Goal: Task Accomplishment & Management: Manage account settings

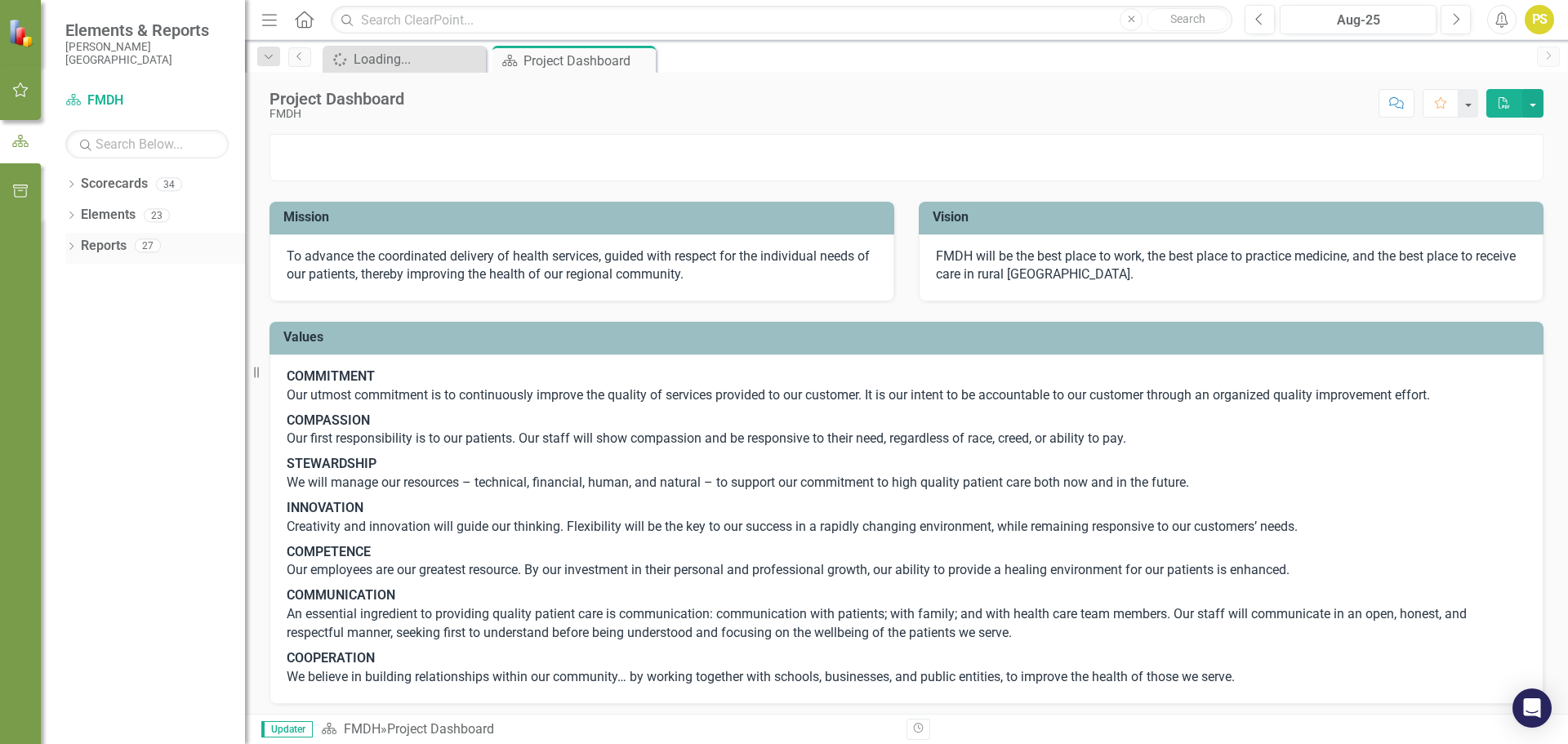
click at [121, 252] on link "Reports" at bounding box center [103, 246] width 45 height 18
click at [75, 100] on icon at bounding box center [73, 99] width 15 height 11
drag, startPoint x: 411, startPoint y: 48, endPoint x: 401, endPoint y: 52, distance: 10.8
click at [407, 49] on div "Spinner Loading... Close" at bounding box center [404, 59] width 164 height 27
click at [400, 59] on div "Loading..." at bounding box center [407, 59] width 108 height 20
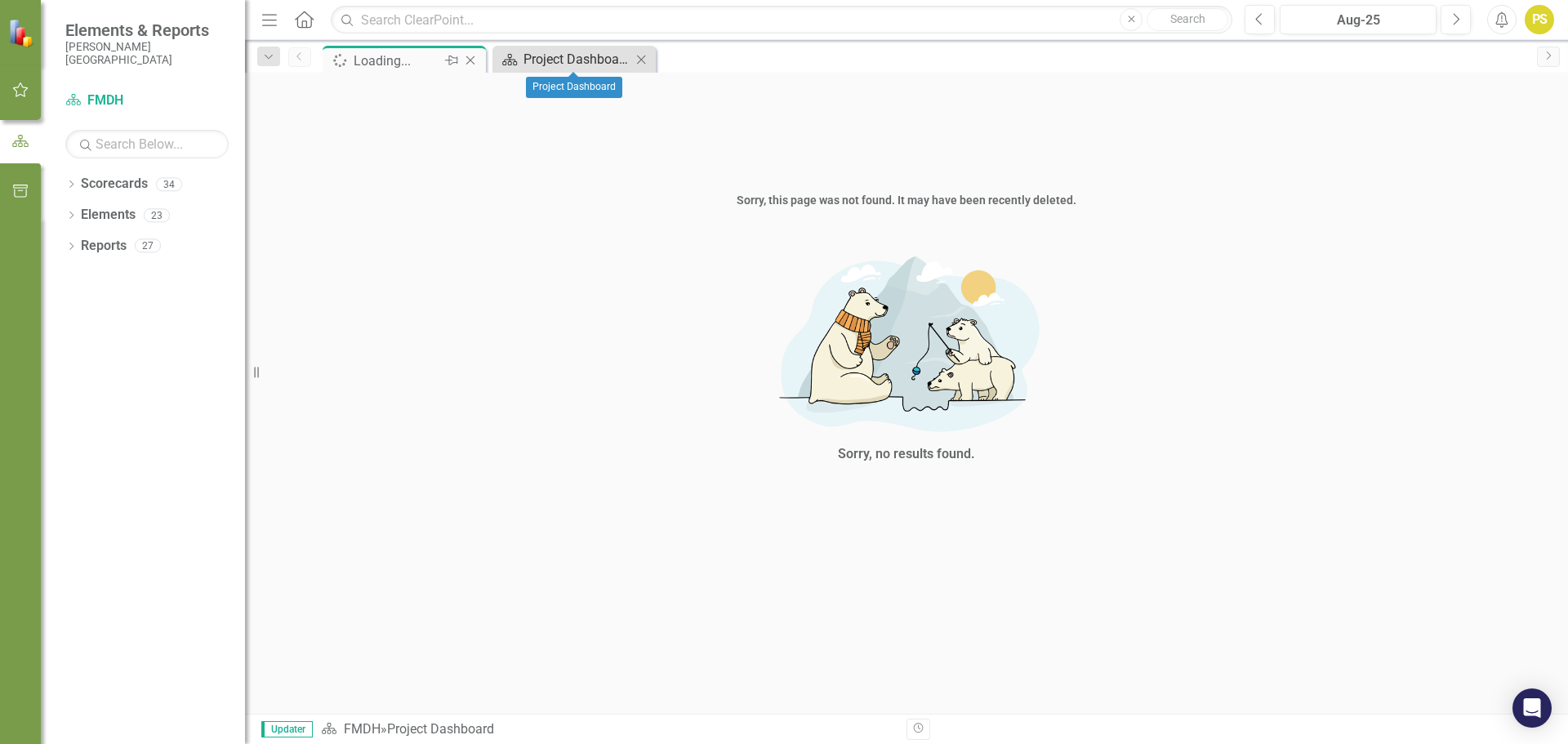
click at [576, 51] on div "Project Dashboard" at bounding box center [577, 59] width 108 height 20
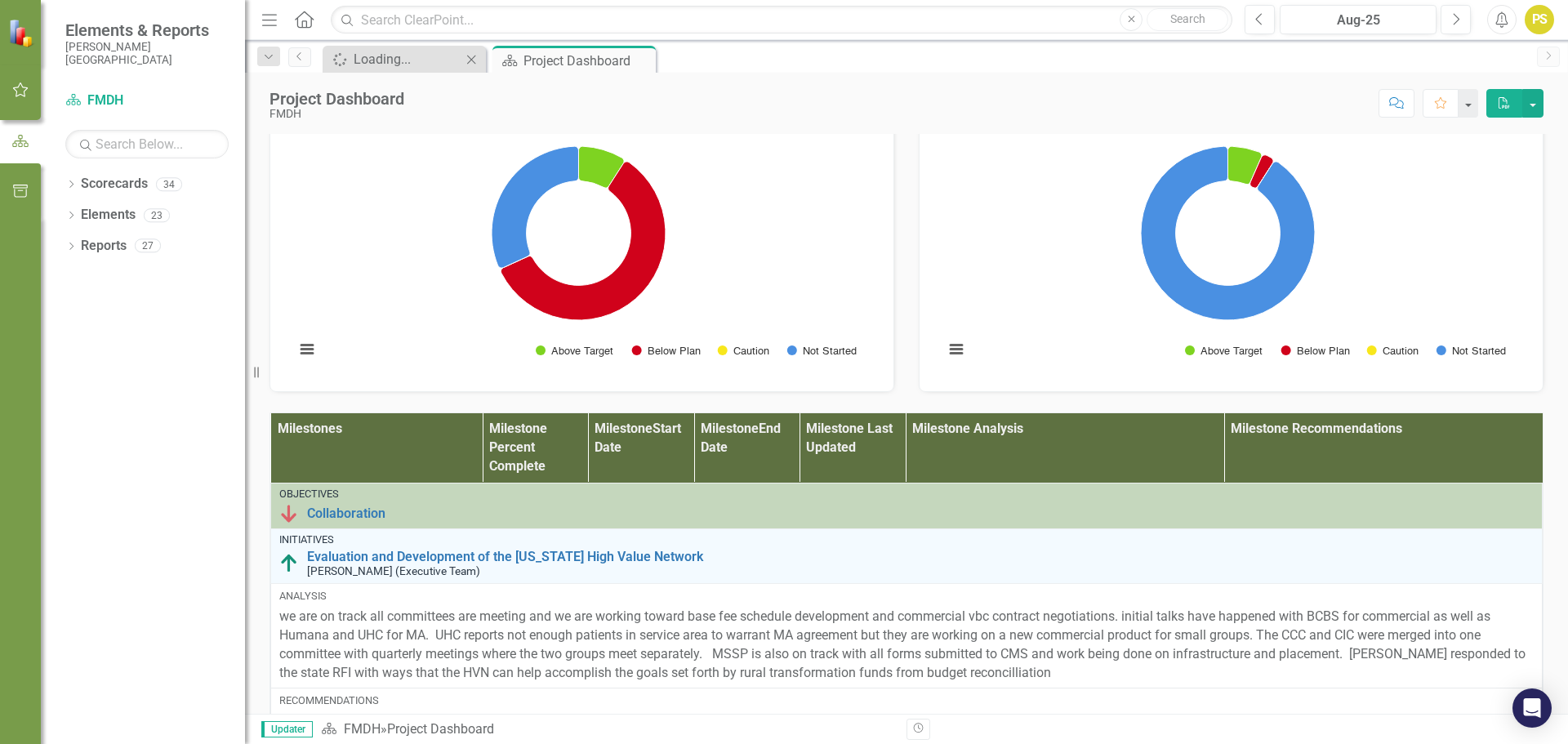
scroll to position [653, 0]
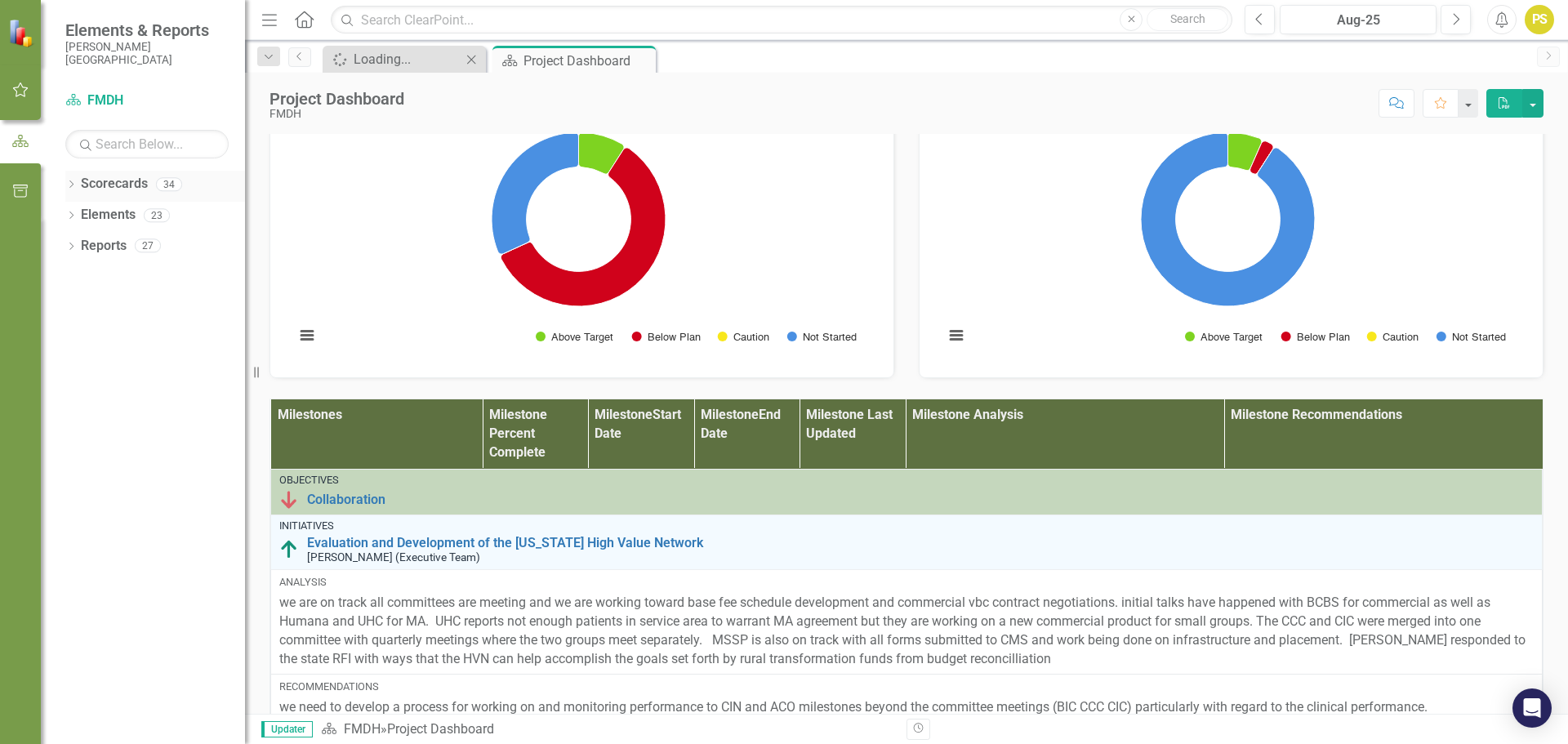
click at [73, 186] on icon "Dropdown" at bounding box center [71, 185] width 11 height 9
click at [90, 218] on link "FMDH" at bounding box center [167, 214] width 155 height 18
click at [77, 218] on icon "Dropdown" at bounding box center [80, 214] width 12 height 10
click at [66, 369] on icon "Dropdown" at bounding box center [71, 371] width 11 height 9
click at [94, 340] on icon "Dropdown" at bounding box center [96, 337] width 12 height 10
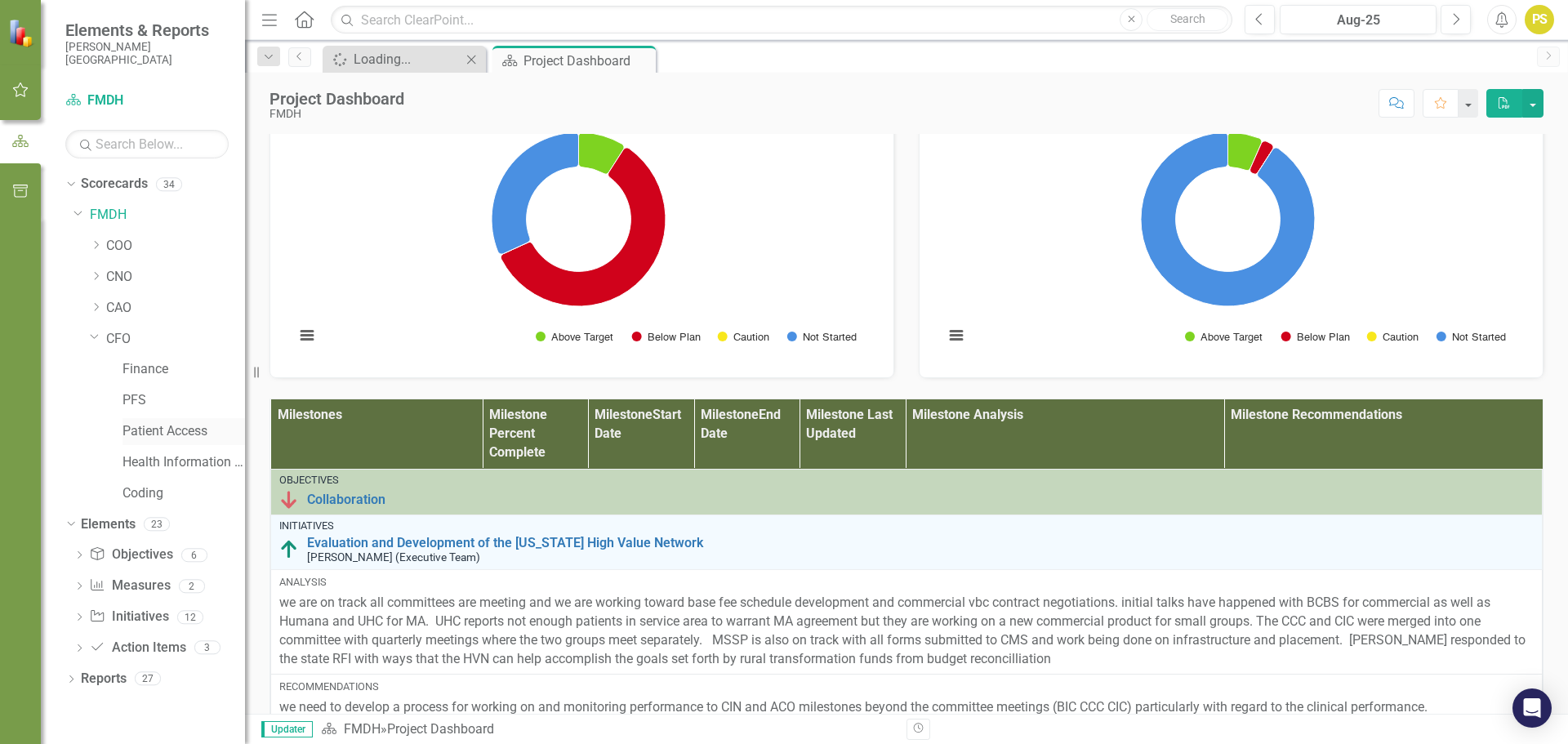
click at [163, 432] on link "Patient Access" at bounding box center [184, 431] width 122 height 18
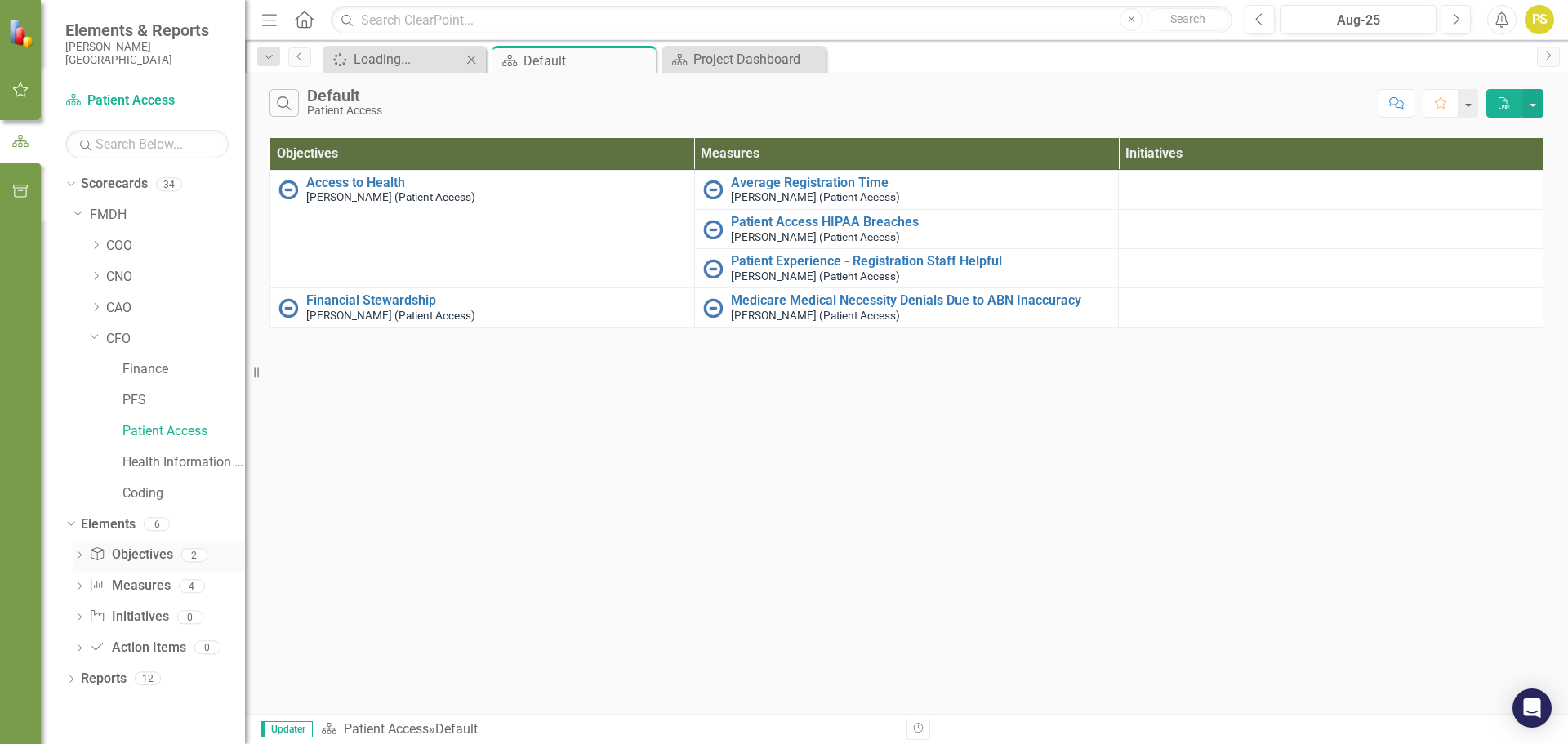
click at [78, 551] on div "Dropdown" at bounding box center [79, 557] width 11 height 14
click at [87, 641] on div "Dropdown Measure Measures 4" at bounding box center [159, 644] width 171 height 31
click at [77, 639] on div "Dropdown" at bounding box center [79, 645] width 11 height 14
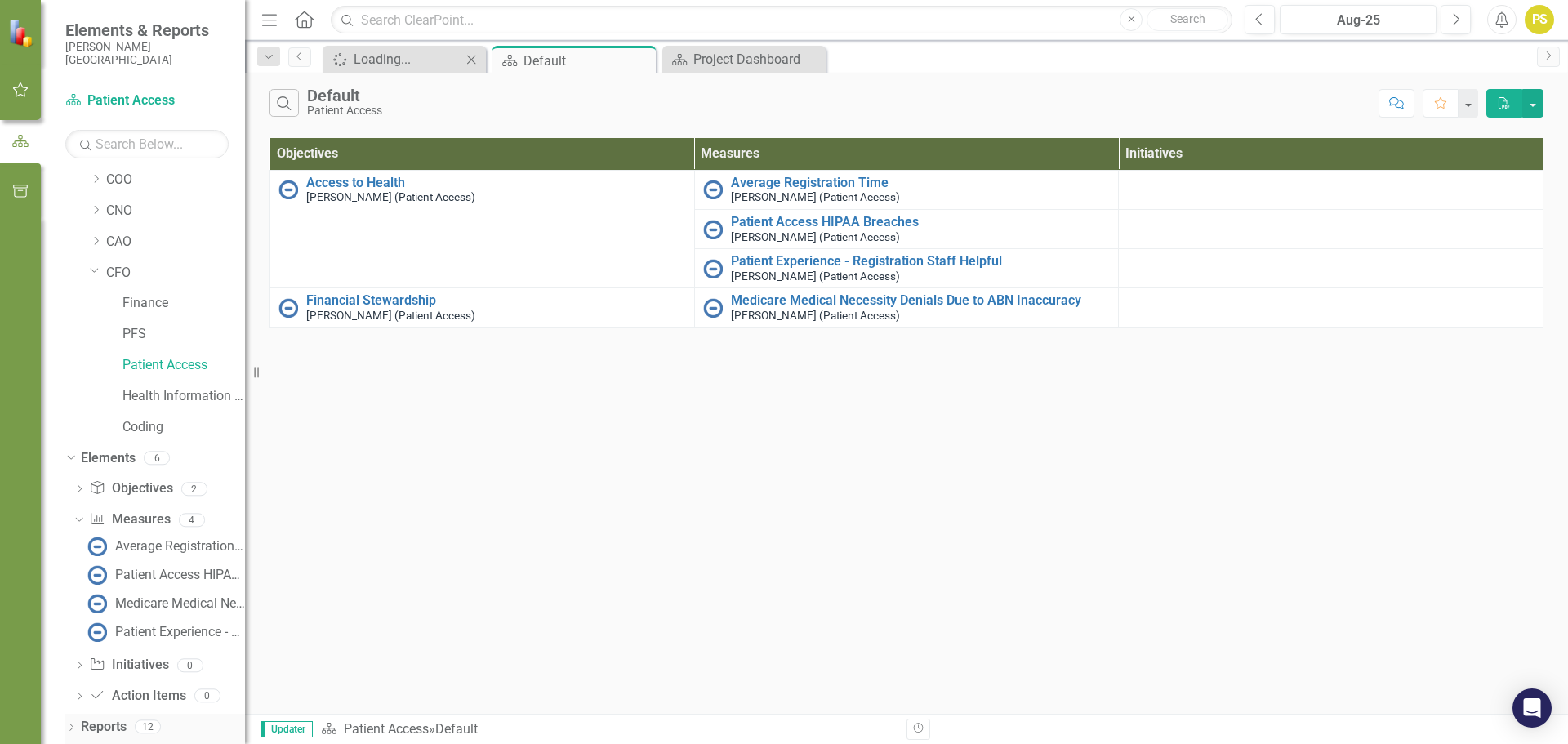
click at [68, 721] on div "Dropdown" at bounding box center [71, 728] width 11 height 14
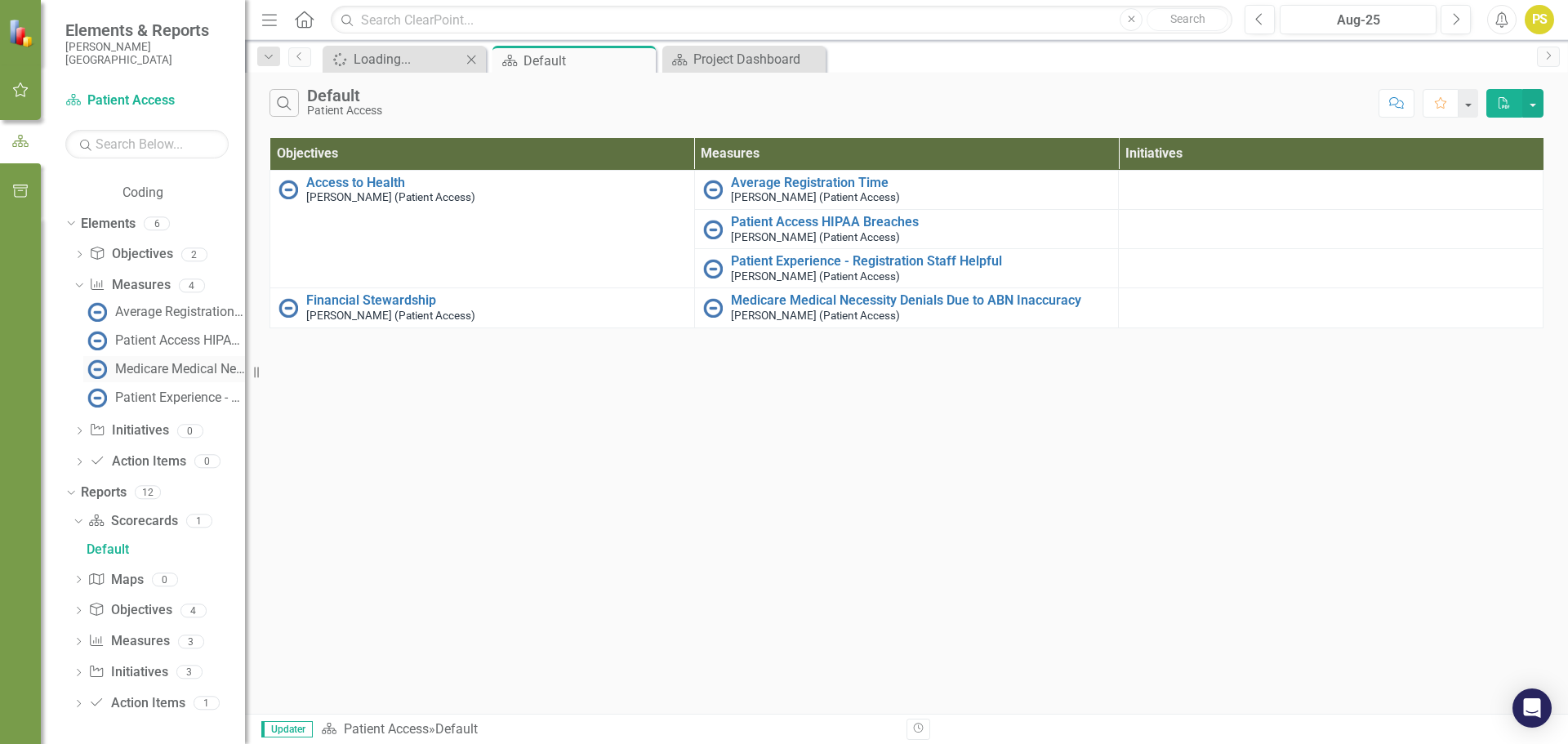
scroll to position [302, 0]
click at [77, 526] on div "Dropdown Scorecard Scorecards 1" at bounding box center [158, 522] width 172 height 31
click at [76, 519] on icon "Dropdown" at bounding box center [76, 518] width 9 height 11
click at [72, 547] on div "Dropdown Scorecard Scorecards 1 Default Dropdown Map Maps 0 Dropdown Objective …" at bounding box center [155, 628] width 179 height 185
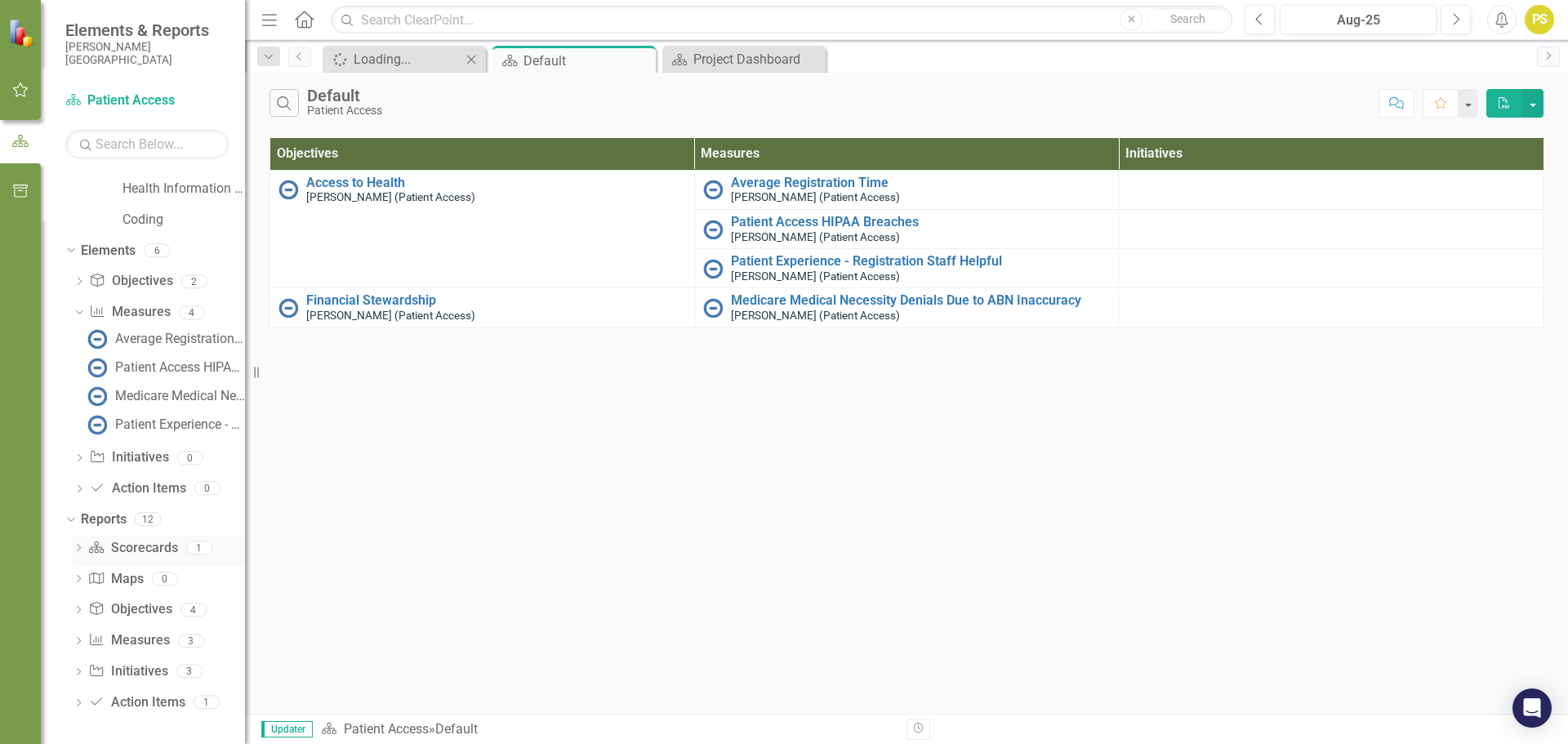
click at [77, 549] on icon "Dropdown" at bounding box center [78, 549] width 11 height 9
click at [79, 701] on icon "Dropdown" at bounding box center [78, 704] width 11 height 9
click at [107, 706] on div "Action Items" at bounding box center [165, 703] width 158 height 15
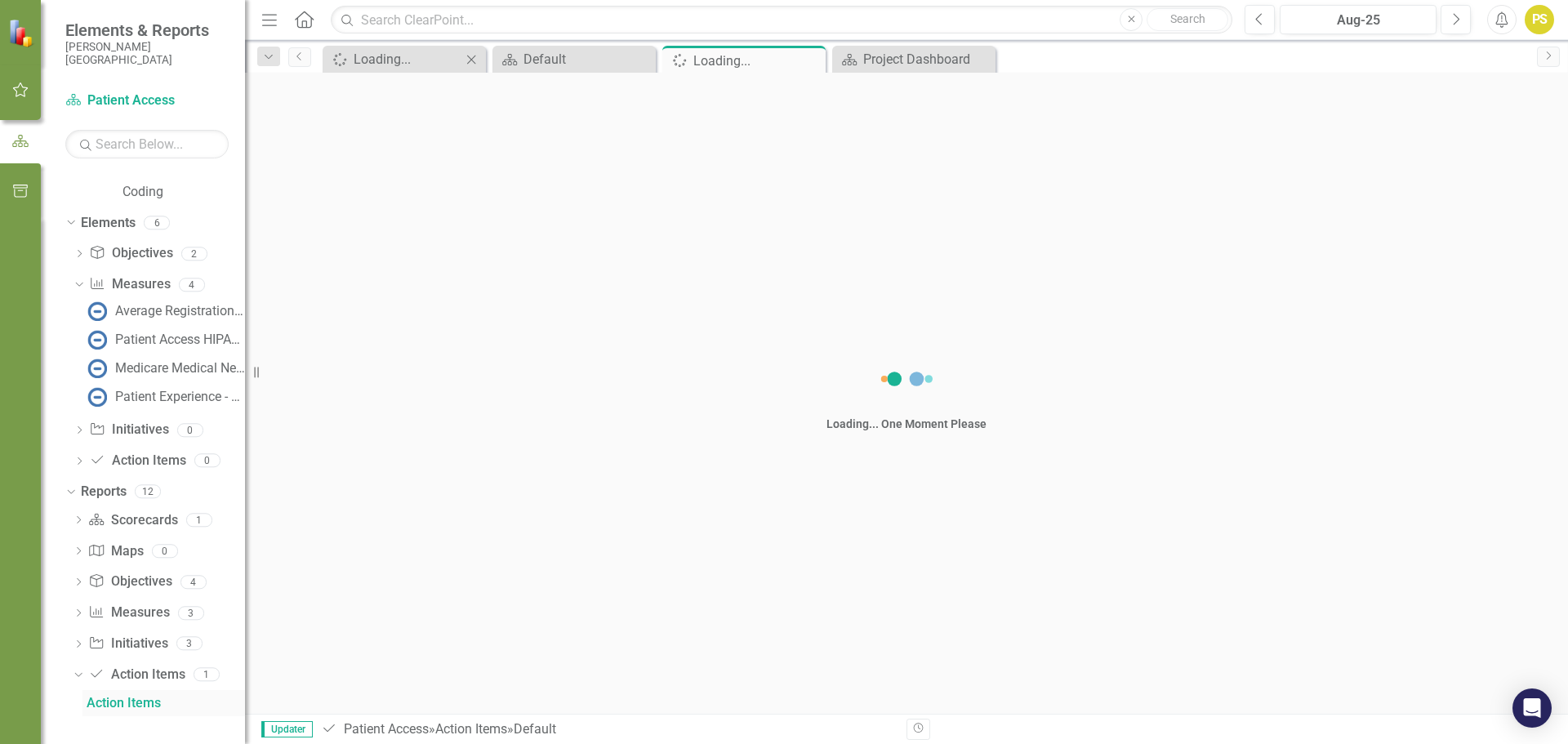
scroll to position [274, 0]
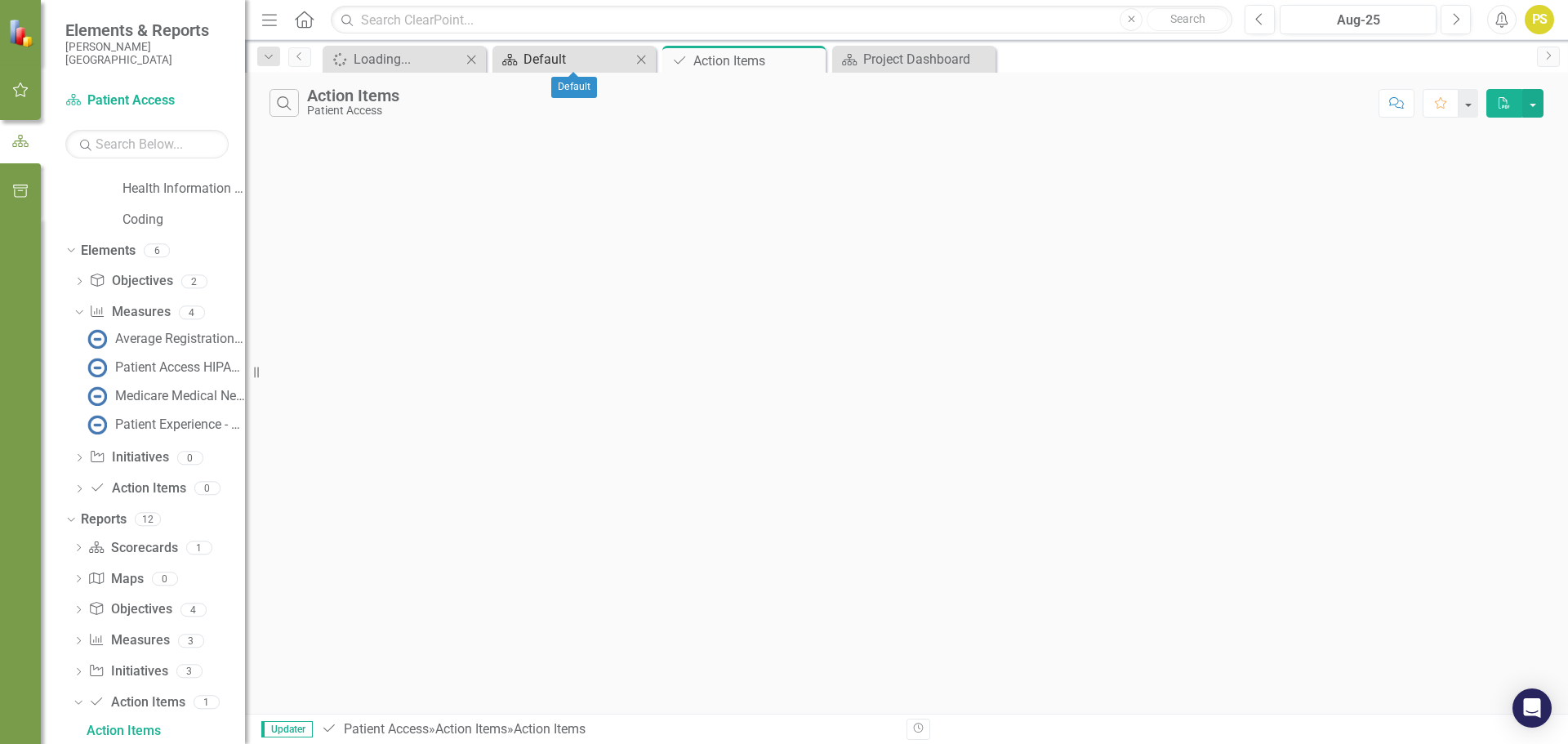
drag, startPoint x: 575, startPoint y: 45, endPoint x: 568, endPoint y: 52, distance: 9.9
click at [575, 50] on div "Scorecard Default Close" at bounding box center [574, 59] width 164 height 27
click at [552, 56] on div "Default" at bounding box center [577, 59] width 108 height 20
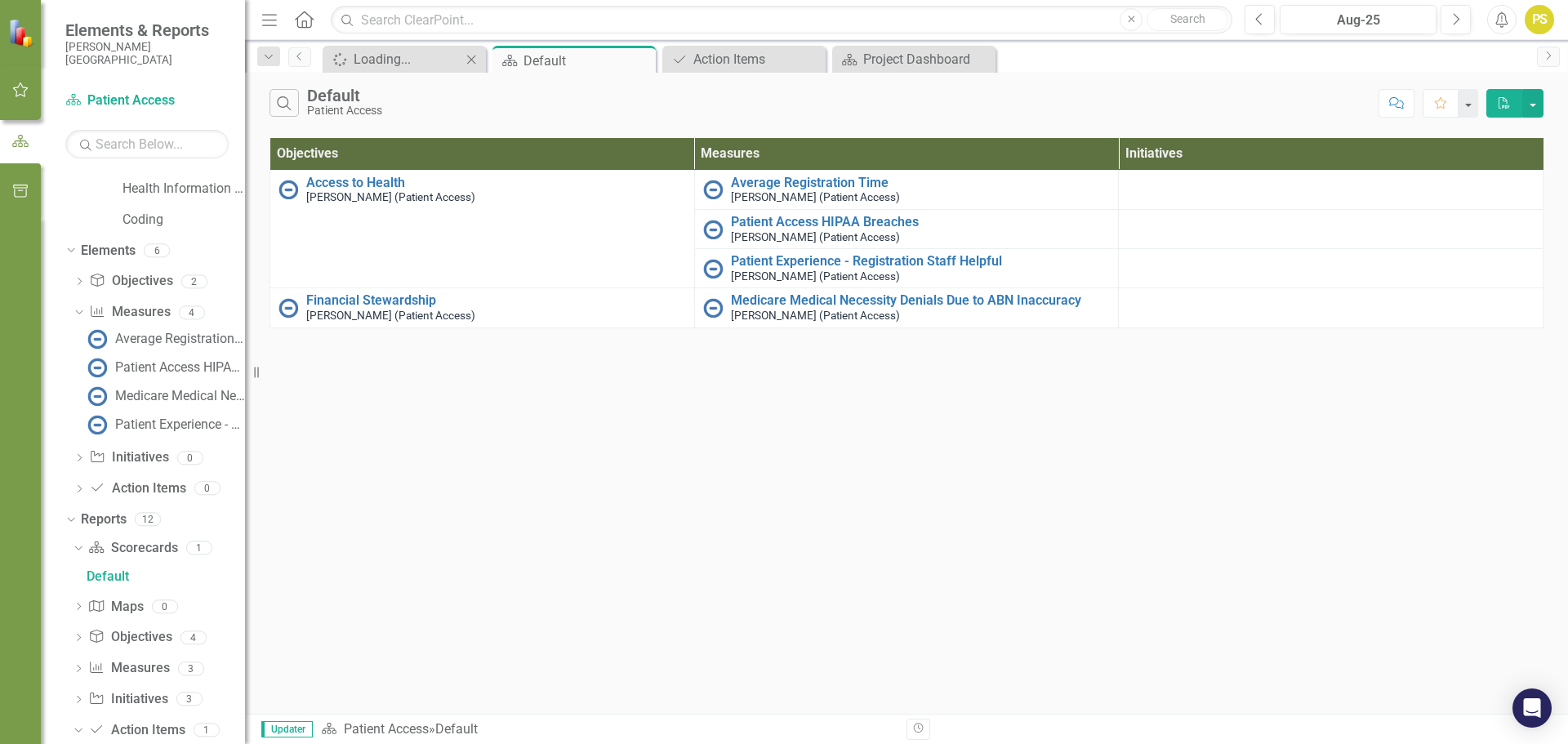
scroll to position [119, 0]
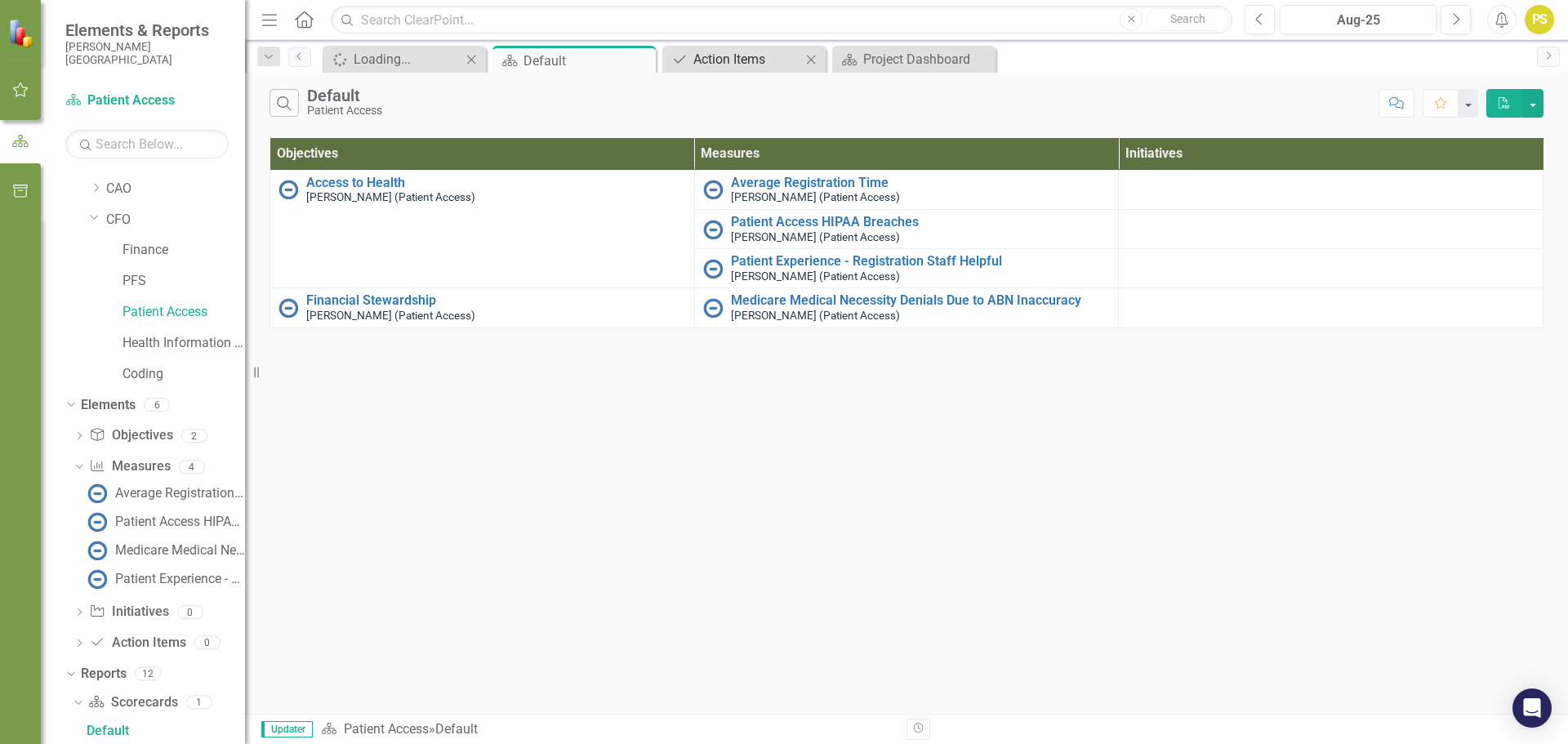
drag, startPoint x: 727, startPoint y: 53, endPoint x: 718, endPoint y: 65, distance: 15.0
click at [718, 65] on div "Action Items" at bounding box center [747, 59] width 108 height 20
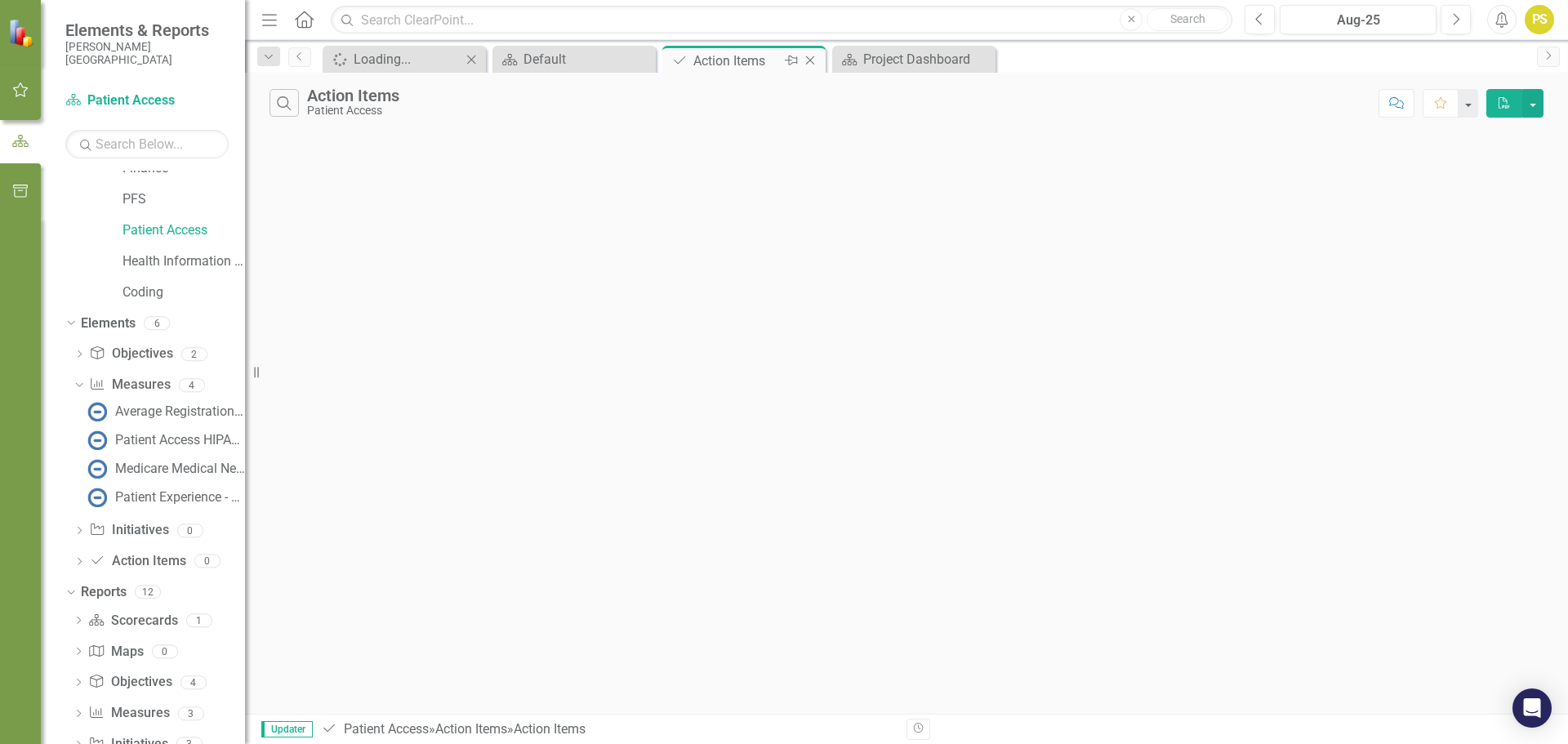
click at [719, 66] on div "Action Items" at bounding box center [737, 60] width 87 height 20
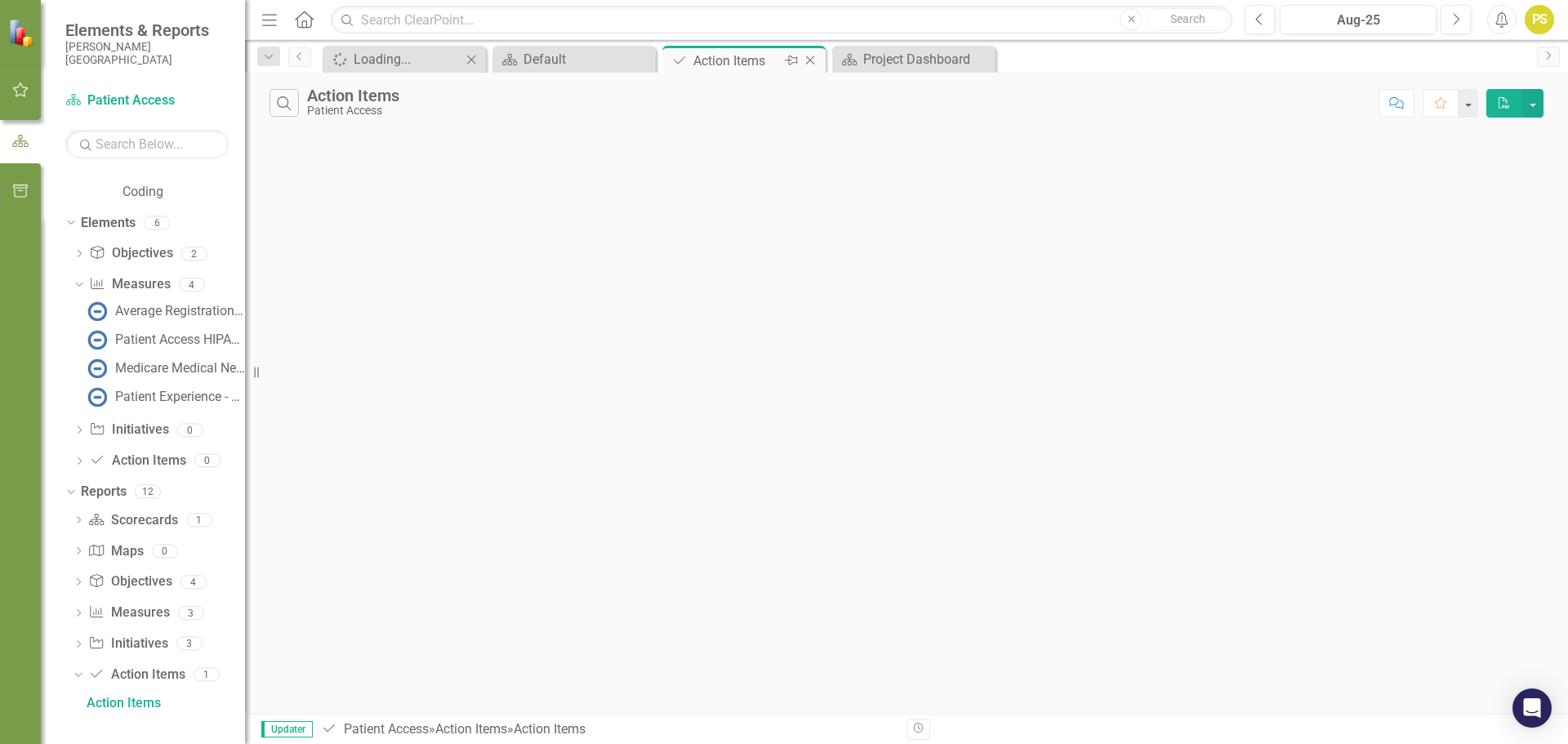
scroll to position [274, 0]
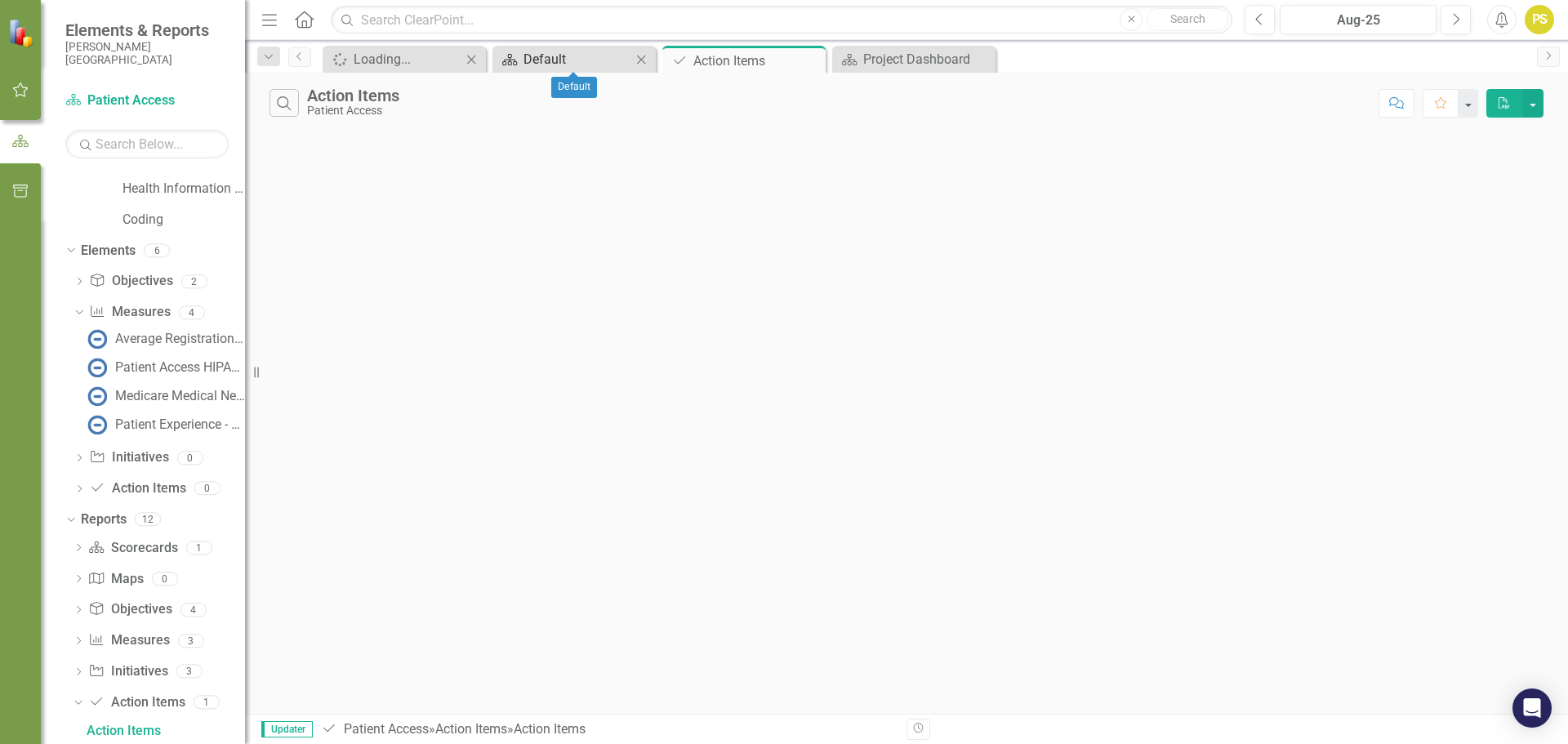
click at [570, 57] on div "Default" at bounding box center [577, 59] width 108 height 20
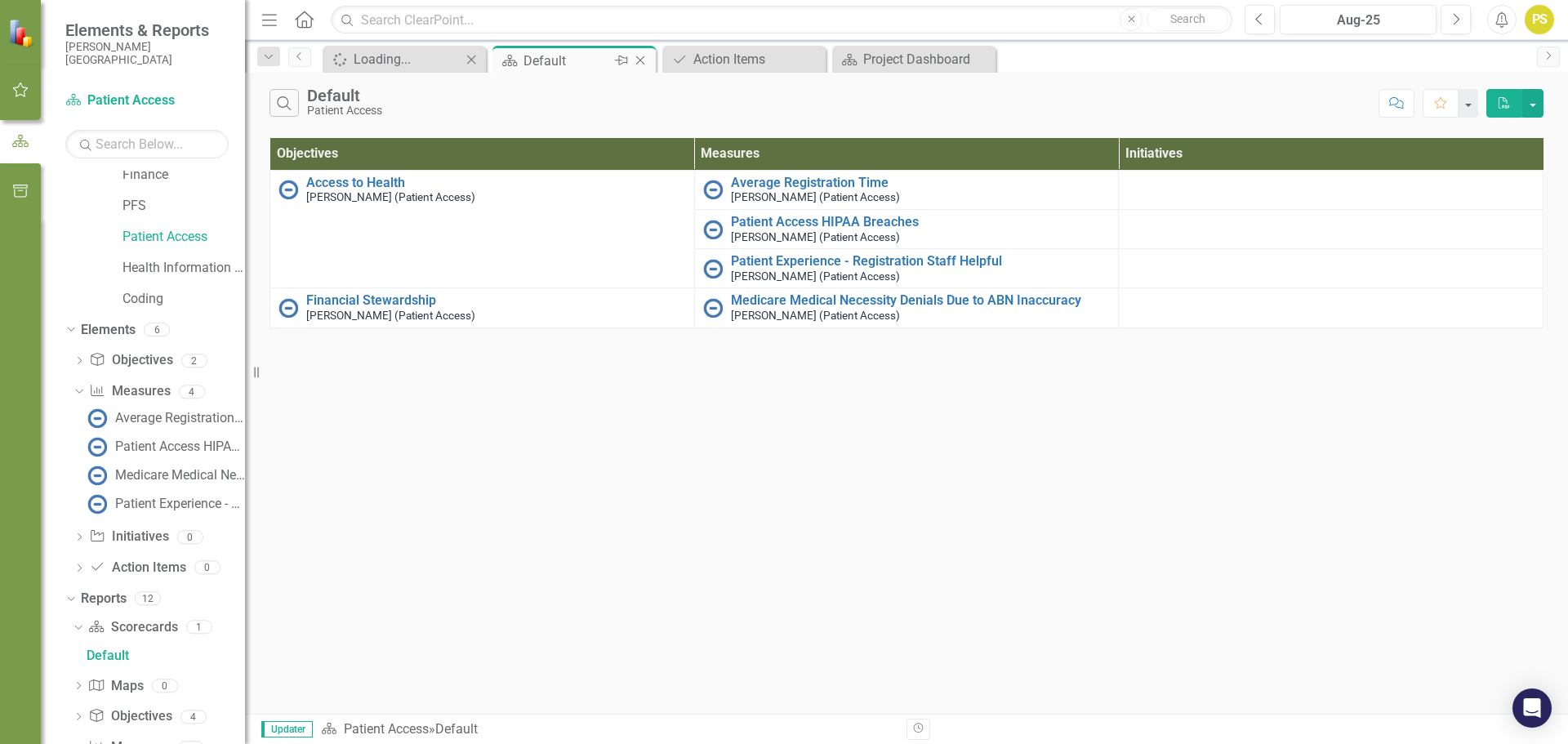
scroll to position [119, 0]
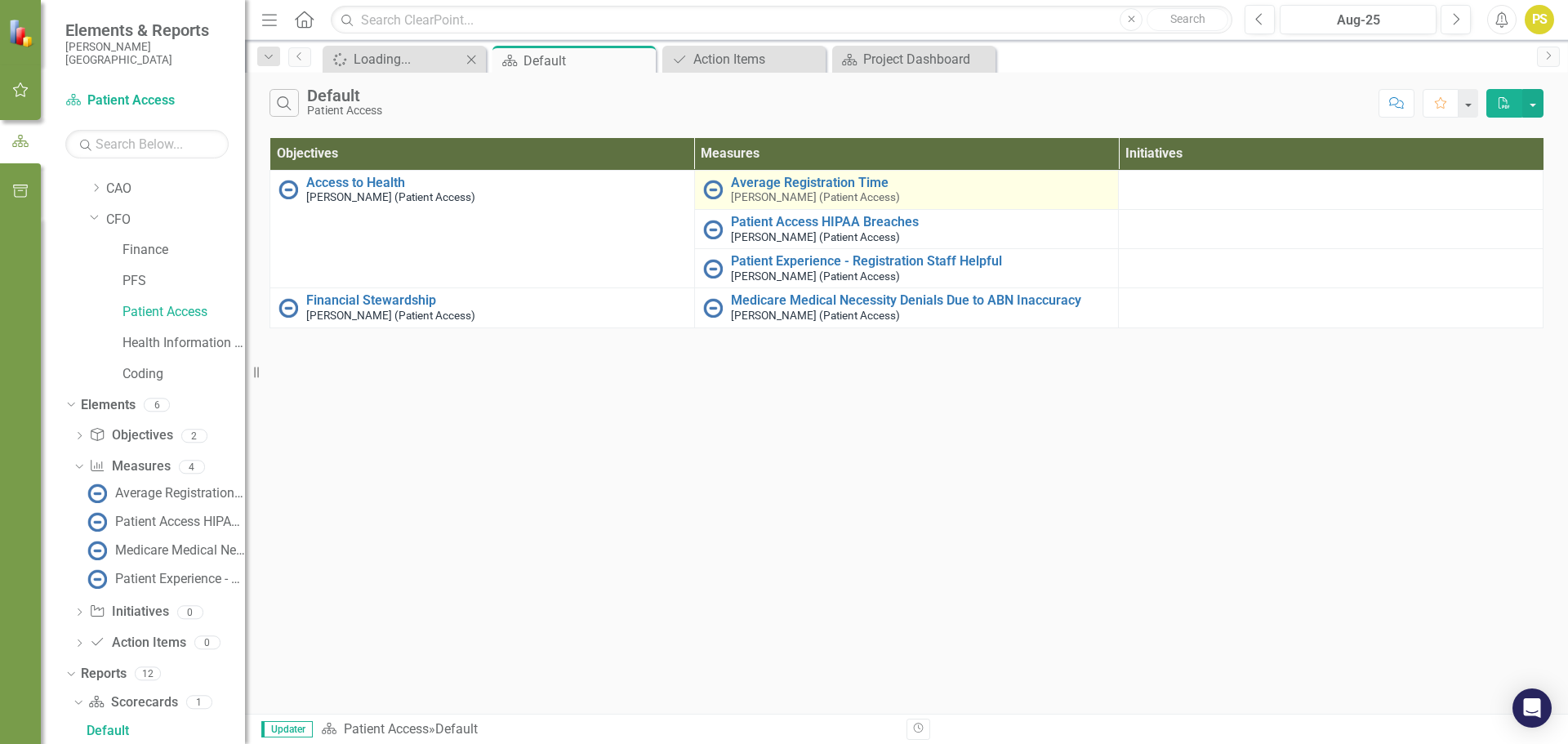
click at [711, 192] on img at bounding box center [713, 189] width 19 height 19
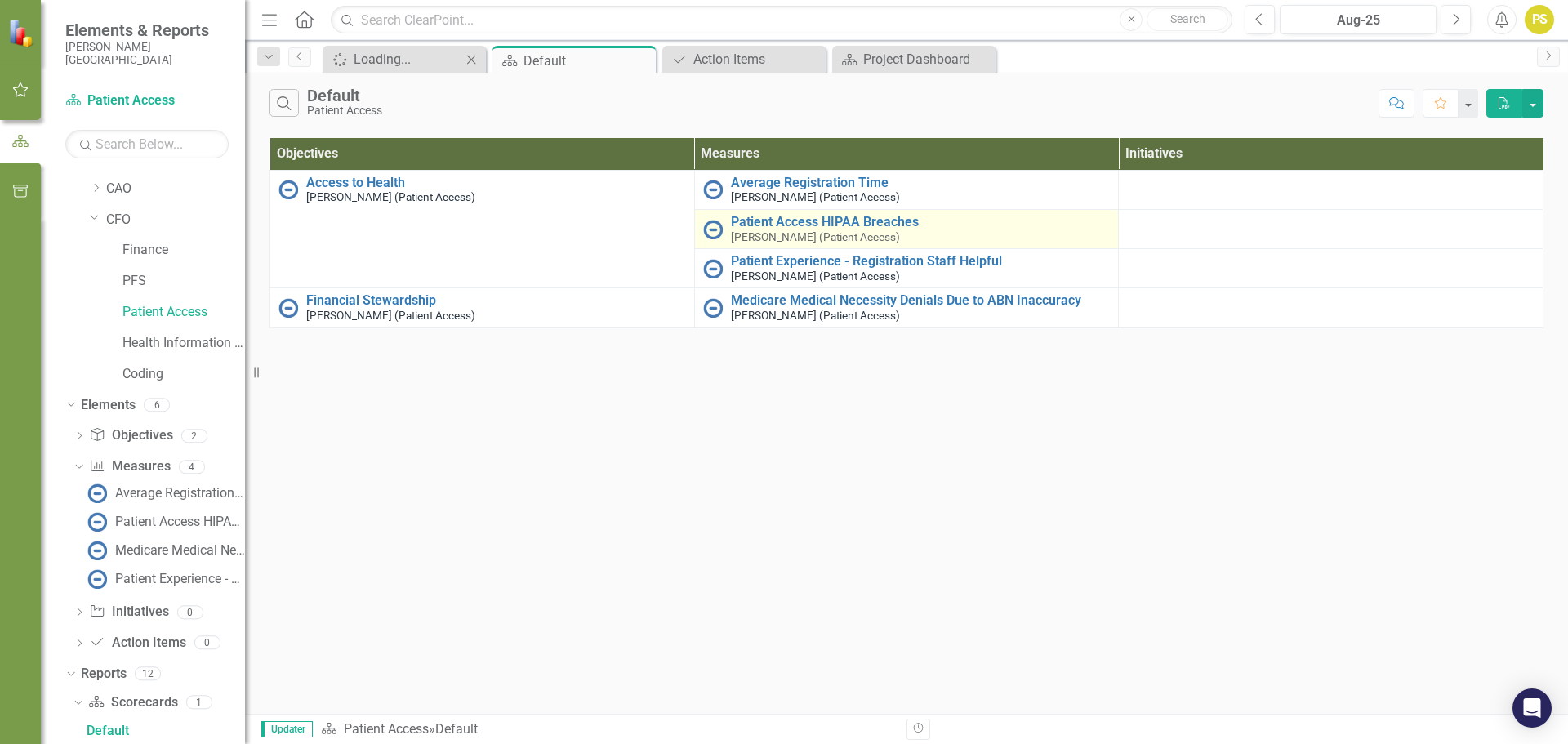
click at [722, 247] on tbody "Access to Health [PERSON_NAME] (Patient Access) Link Open Element Average Regis…" at bounding box center [907, 248] width 1273 height 157
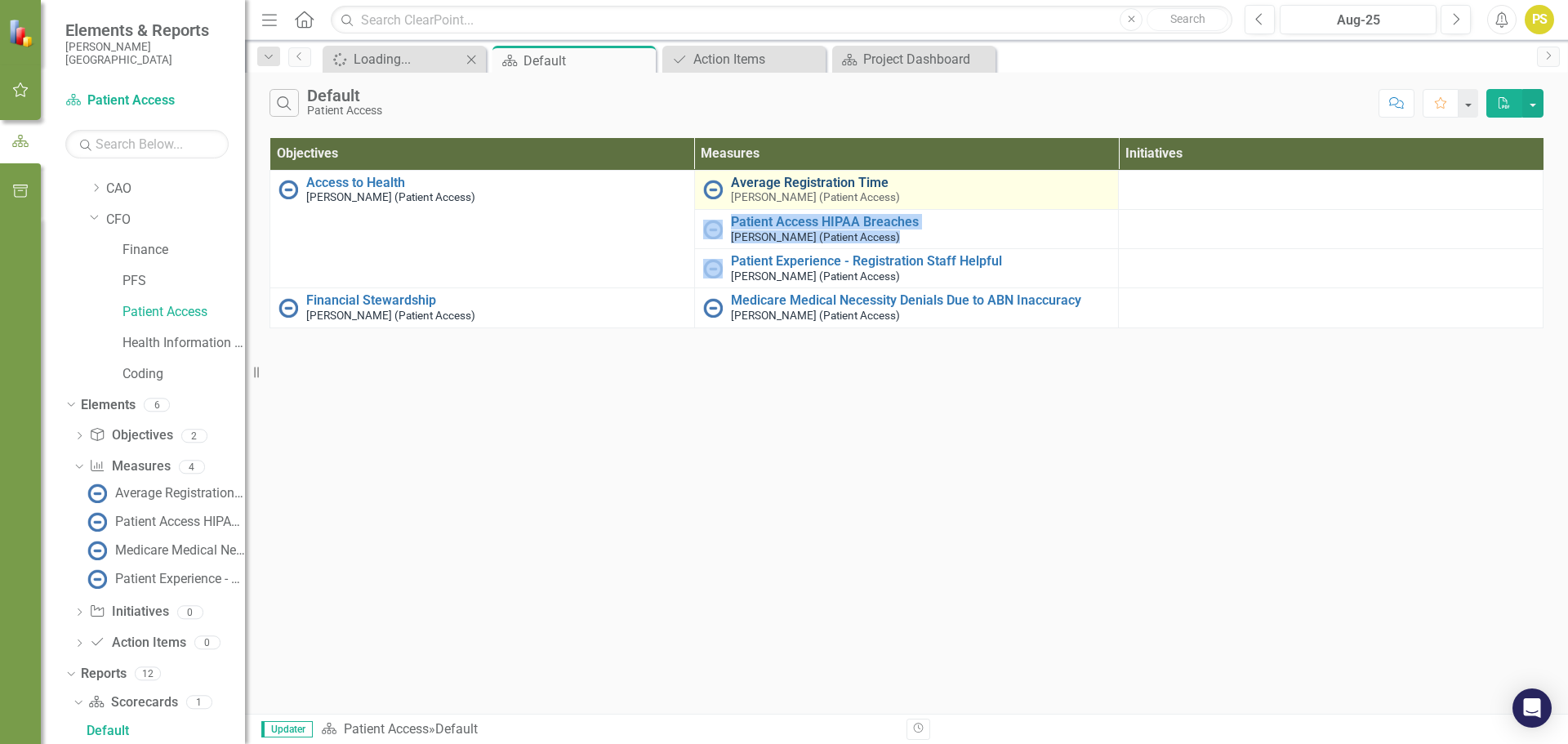
click at [771, 181] on link "Average Registration Time" at bounding box center [921, 183] width 380 height 15
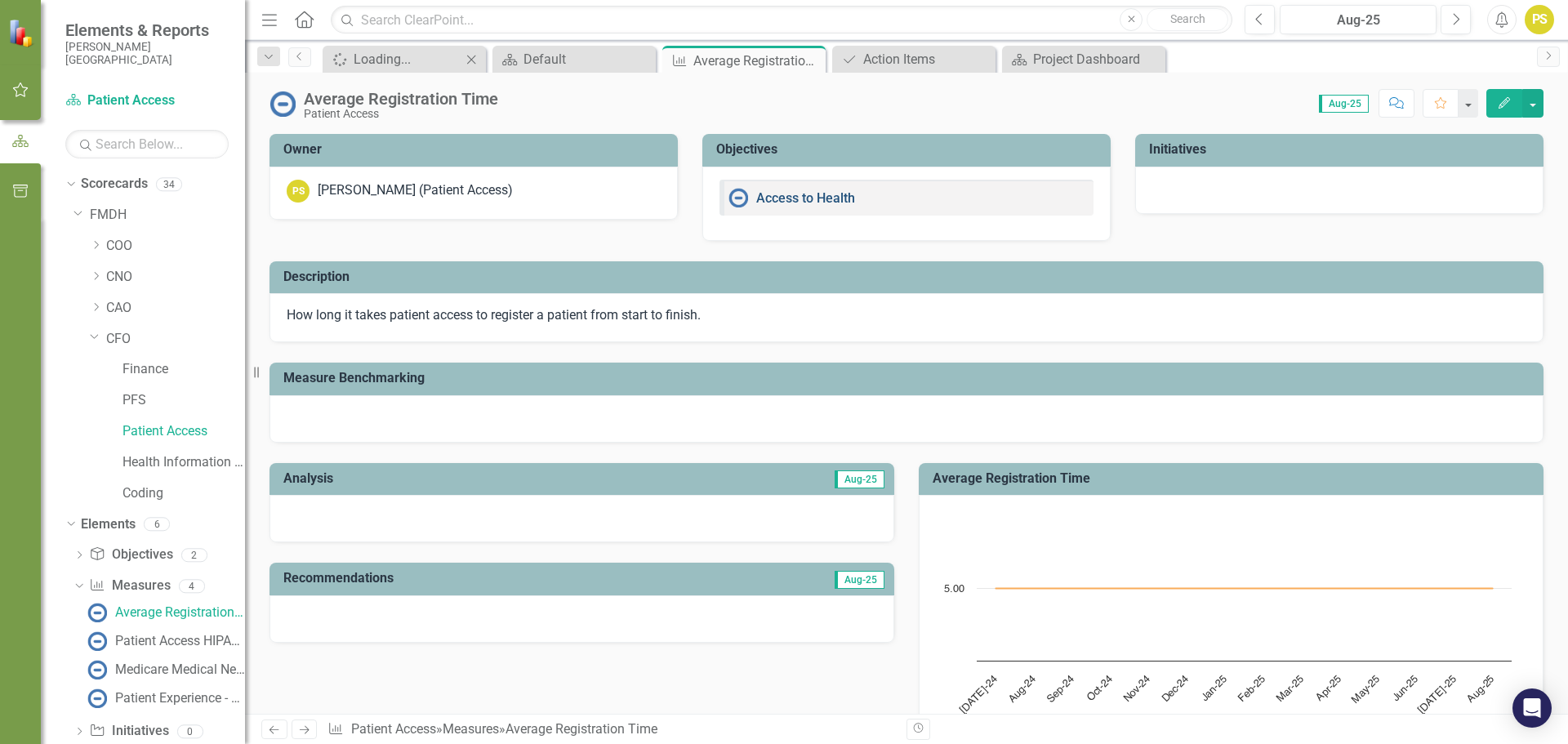
click at [759, 198] on link "Access to Health" at bounding box center [805, 198] width 99 height 16
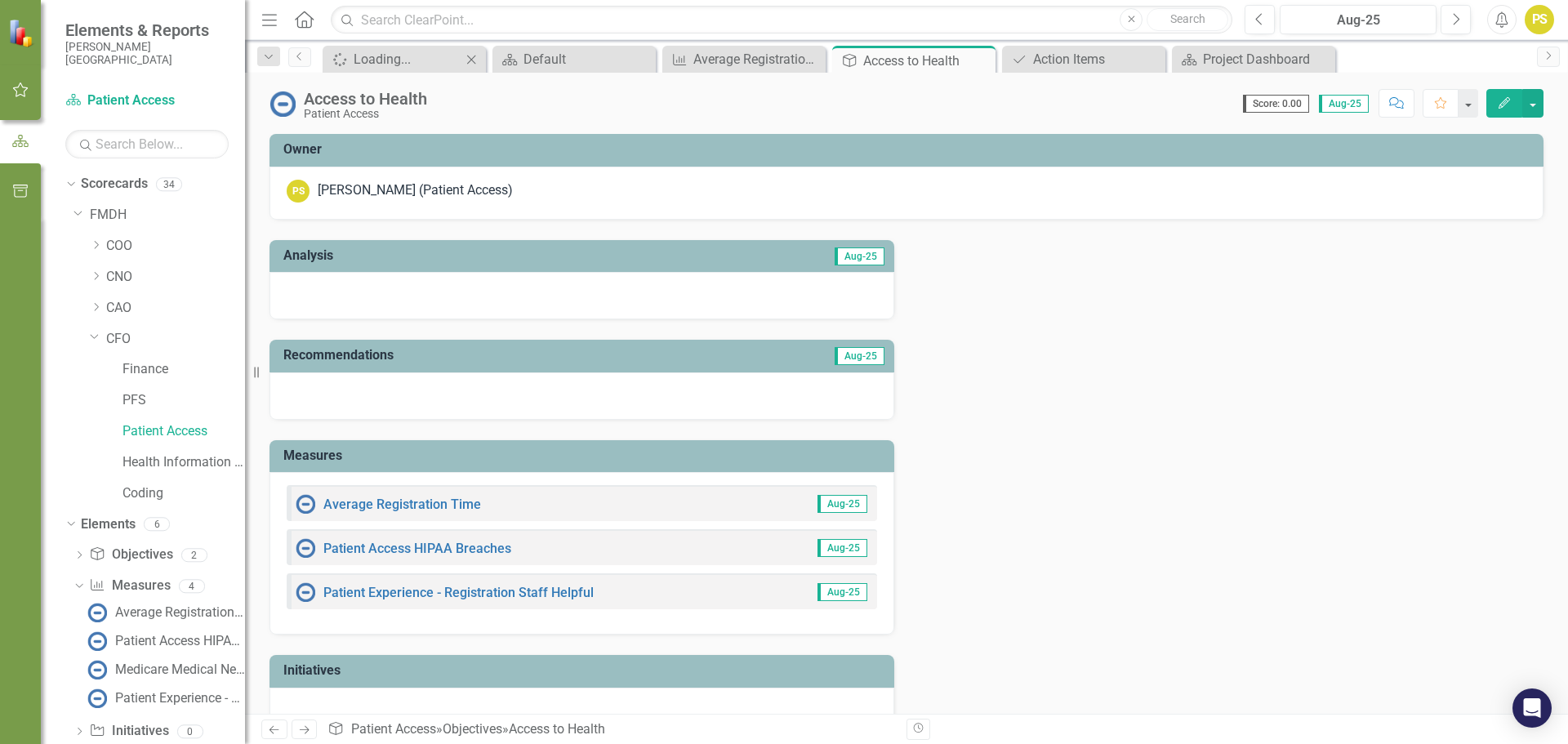
click at [312, 511] on img at bounding box center [305, 504] width 19 height 19
click at [329, 508] on link "Average Registration Time" at bounding box center [402, 504] width 157 height 16
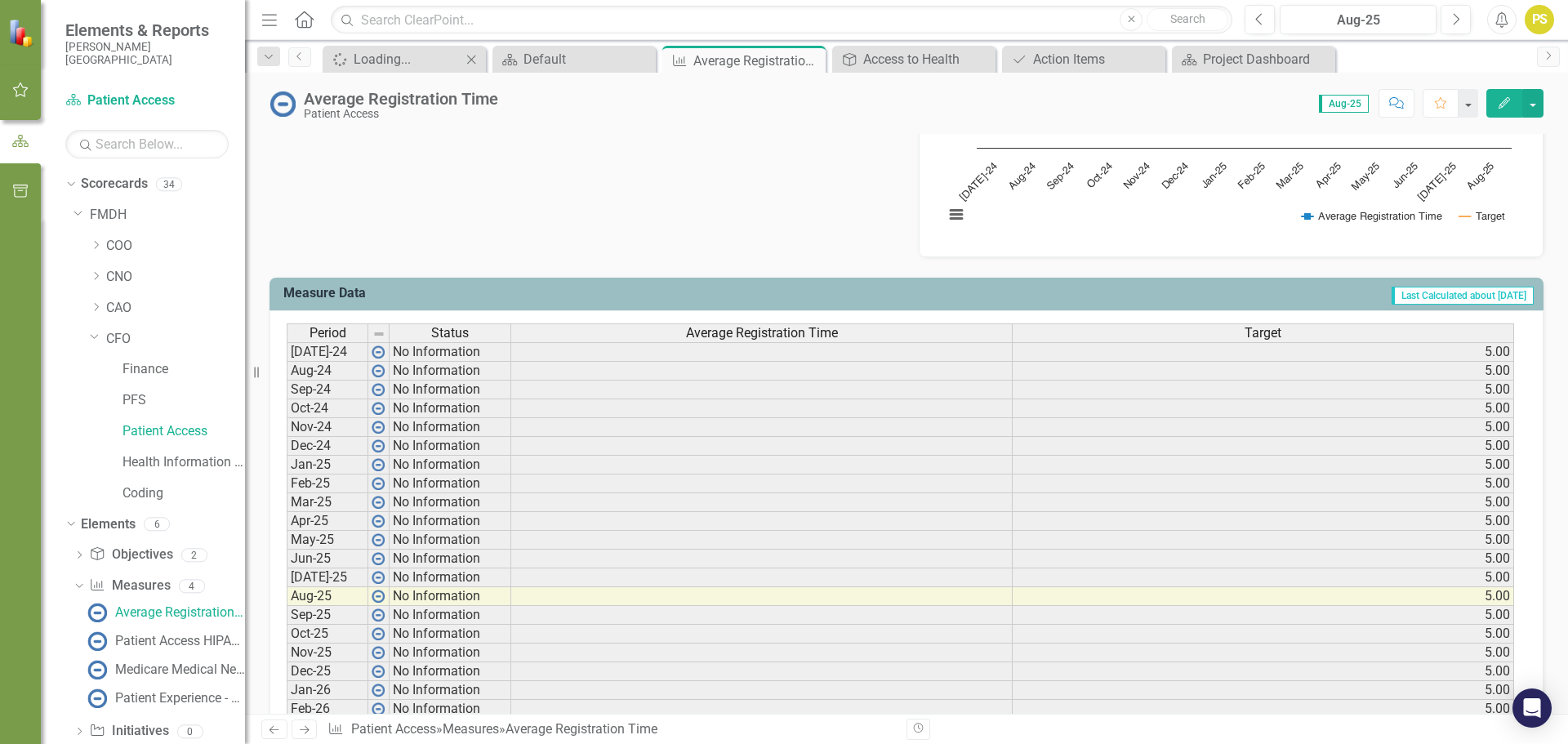
scroll to position [572, 0]
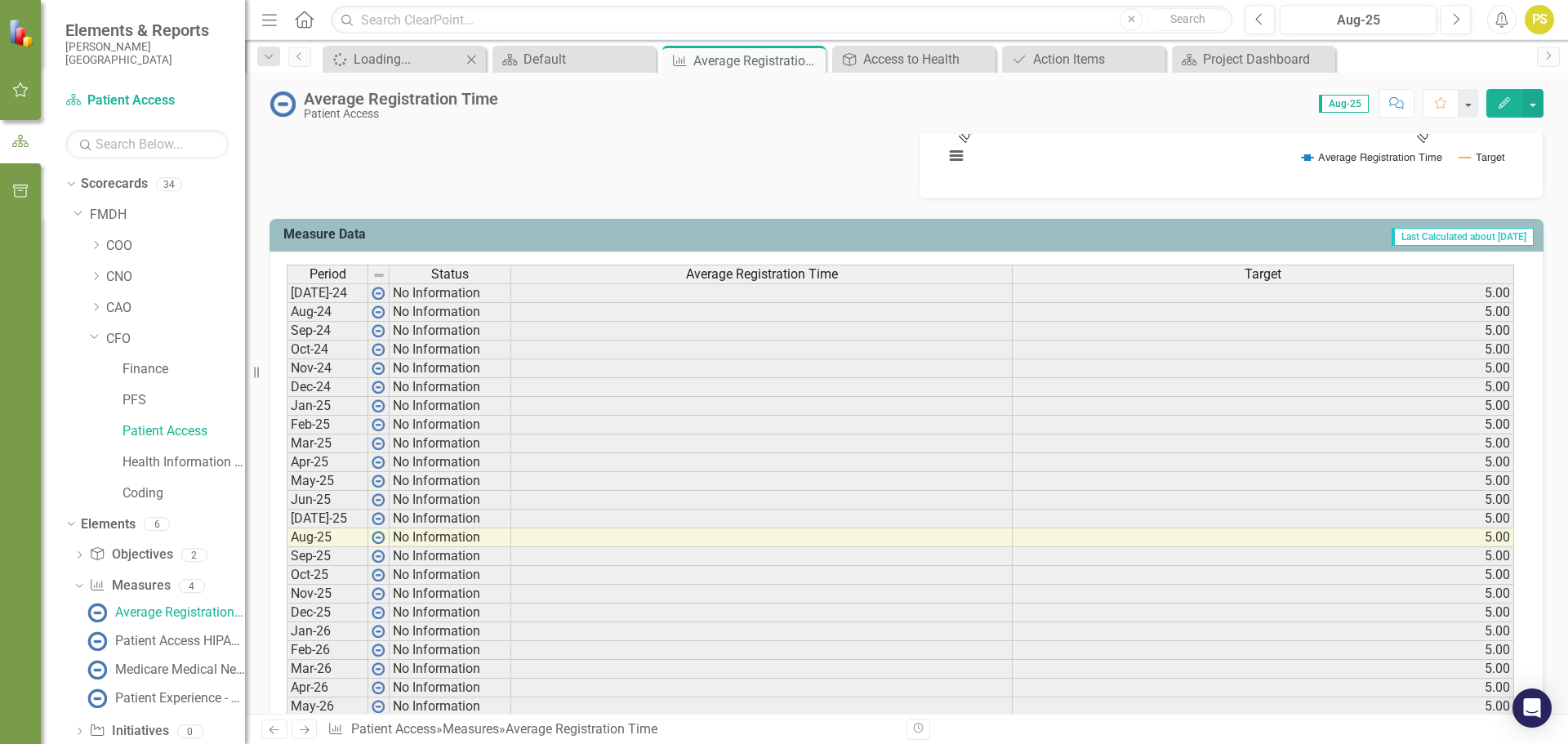
drag, startPoint x: 1424, startPoint y: 240, endPoint x: 1413, endPoint y: 240, distance: 11.0
click at [1421, 240] on span "Last Calculated about [DATE]" at bounding box center [1462, 237] width 142 height 18
click at [287, 534] on div "Period Status [DATE]-24 No Information Aug-24 No Information Sep-24 No Informat…" at bounding box center [287, 500] width 0 height 470
click at [375, 539] on img at bounding box center [378, 537] width 13 height 13
click at [374, 538] on img at bounding box center [378, 537] width 13 height 13
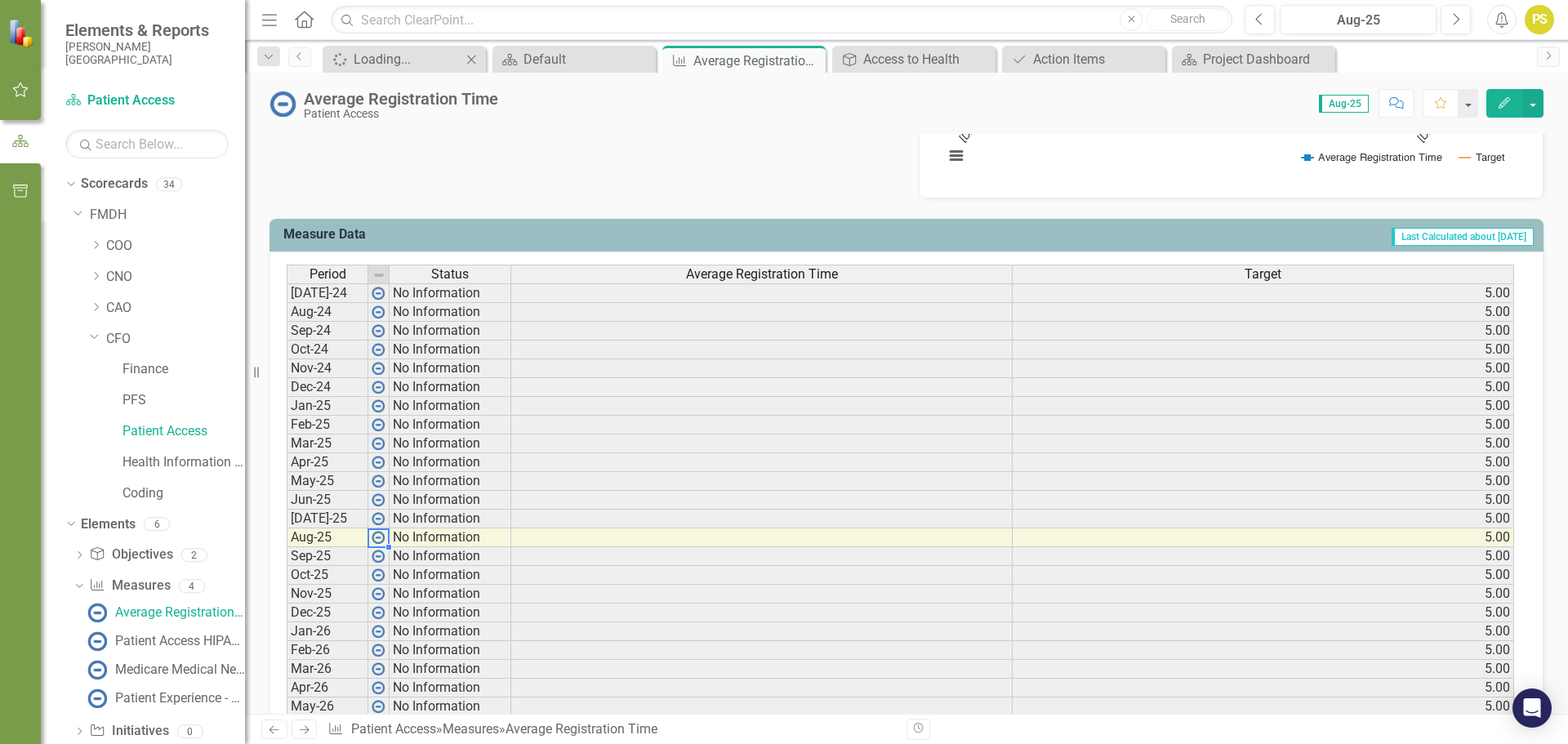
click at [418, 538] on td "No Information" at bounding box center [449, 537] width 122 height 18
click at [381, 537] on img at bounding box center [378, 537] width 13 height 13
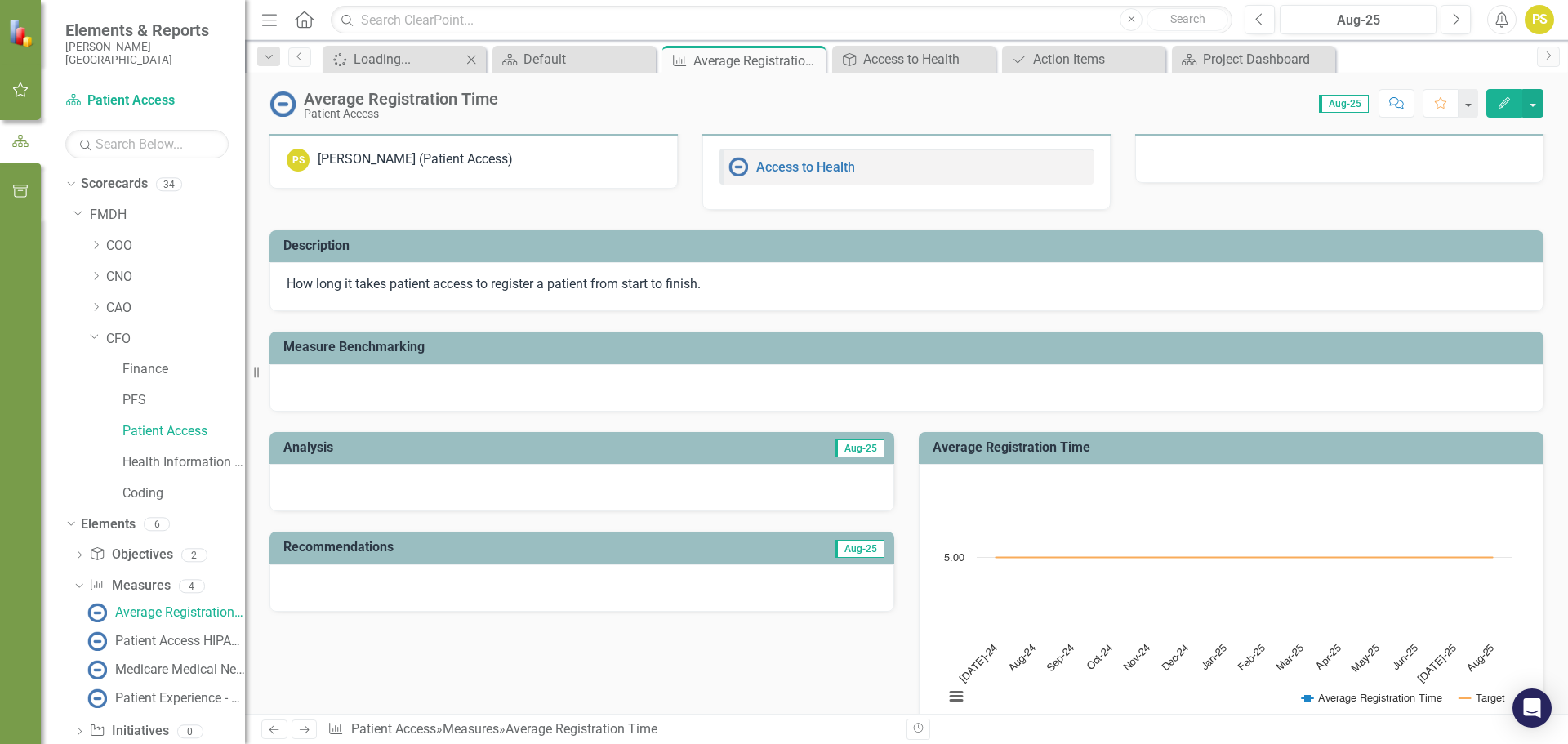
scroll to position [0, 0]
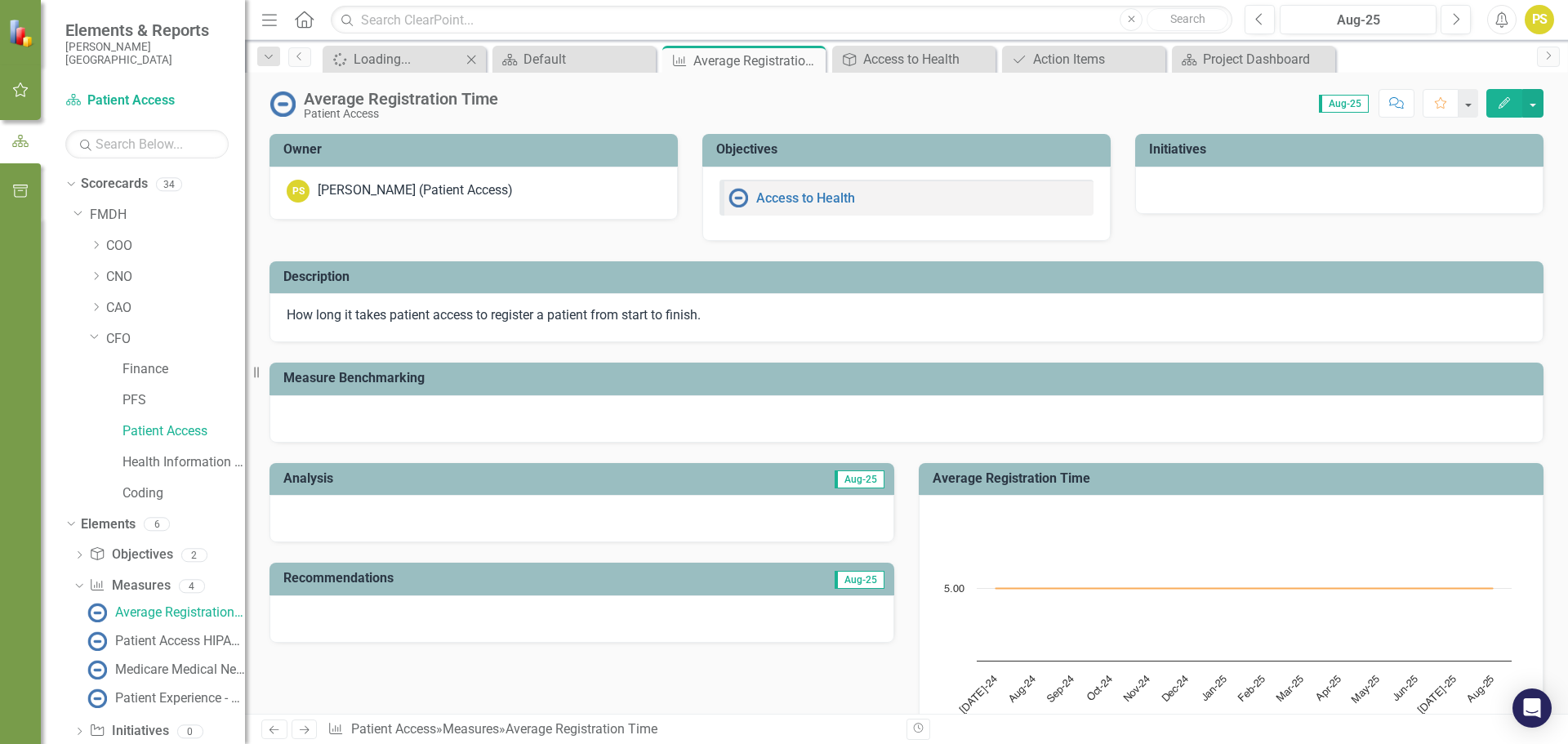
click at [608, 41] on div "Dropdown Search Spinner Loading... Close Scorecard Default Close Measure Averag…" at bounding box center [906, 56] width 1323 height 32
click at [605, 57] on div "Default" at bounding box center [577, 59] width 108 height 20
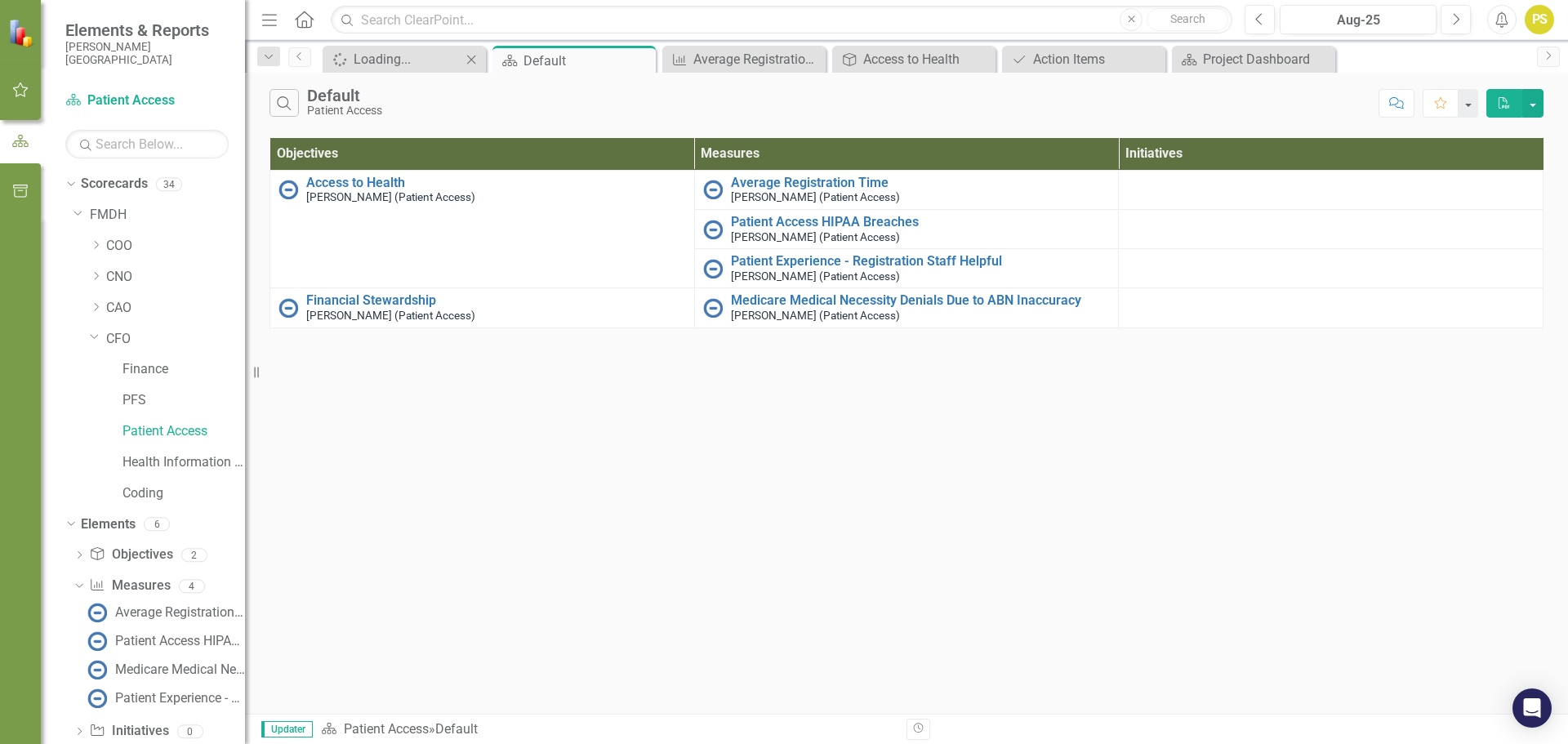
scroll to position [119, 0]
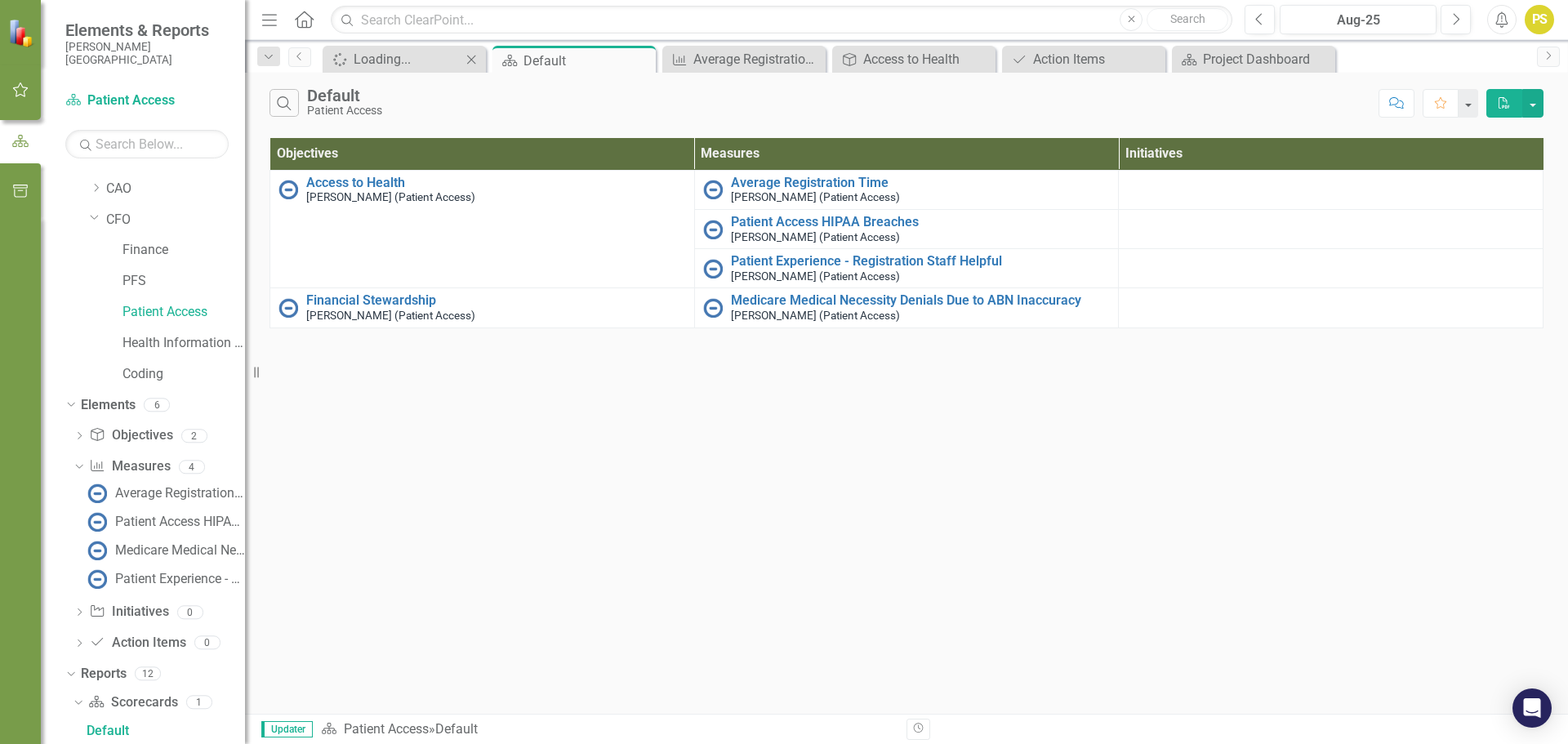
click at [1513, 105] on button "PDF" at bounding box center [1504, 103] width 36 height 29
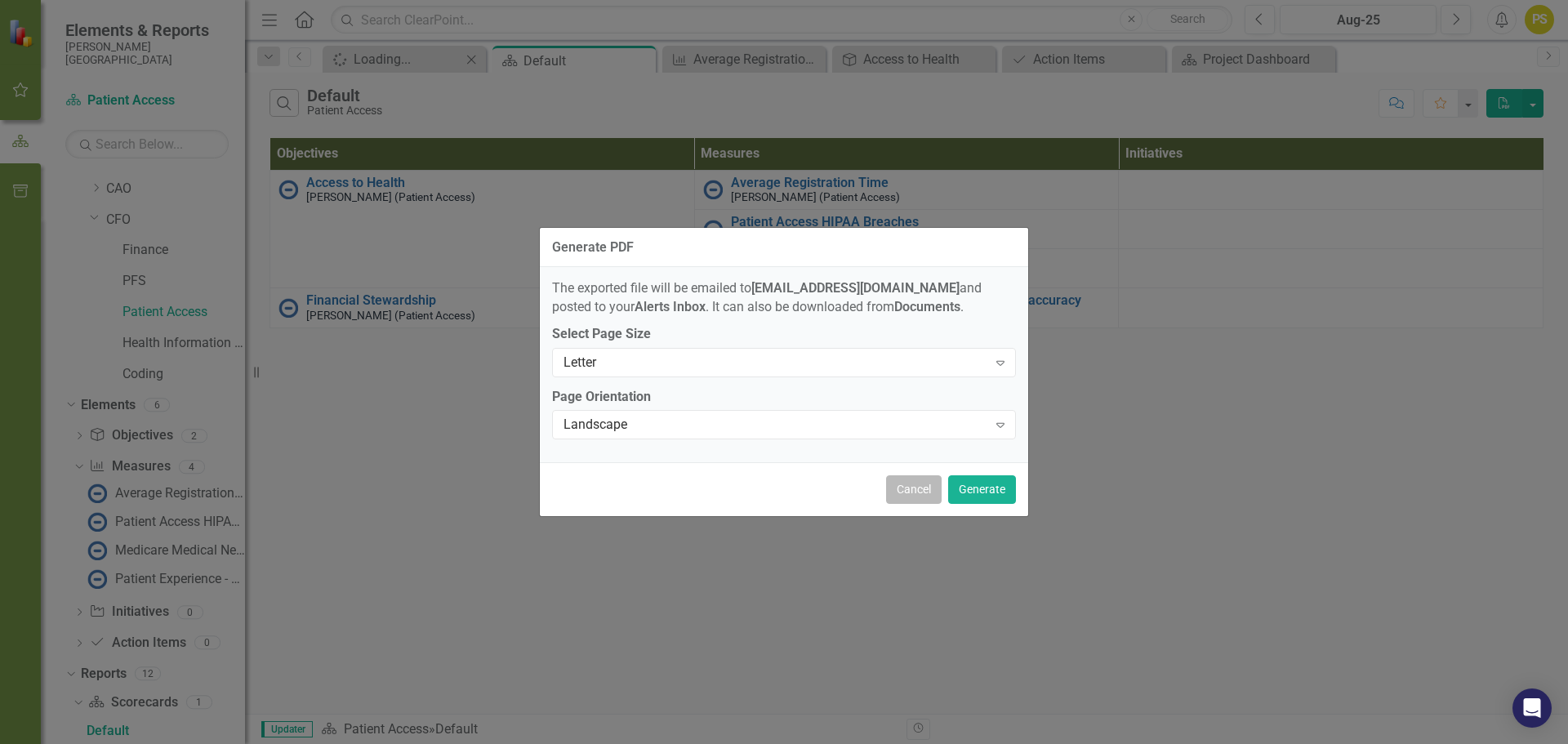
click at [905, 484] on button "Cancel" at bounding box center [913, 489] width 55 height 29
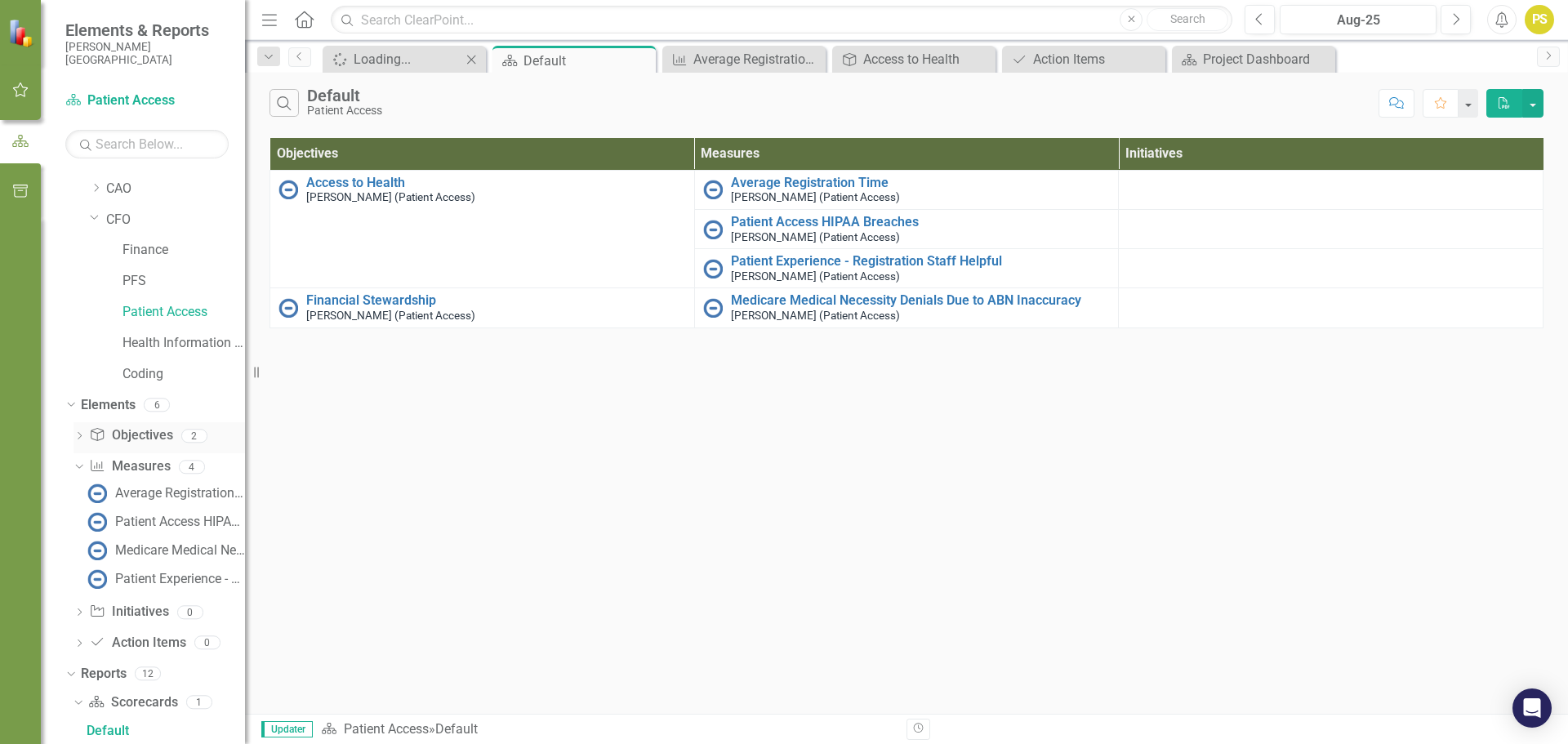
click at [80, 434] on icon at bounding box center [80, 435] width 4 height 7
click at [144, 308] on link "Patient Access" at bounding box center [184, 311] width 122 height 18
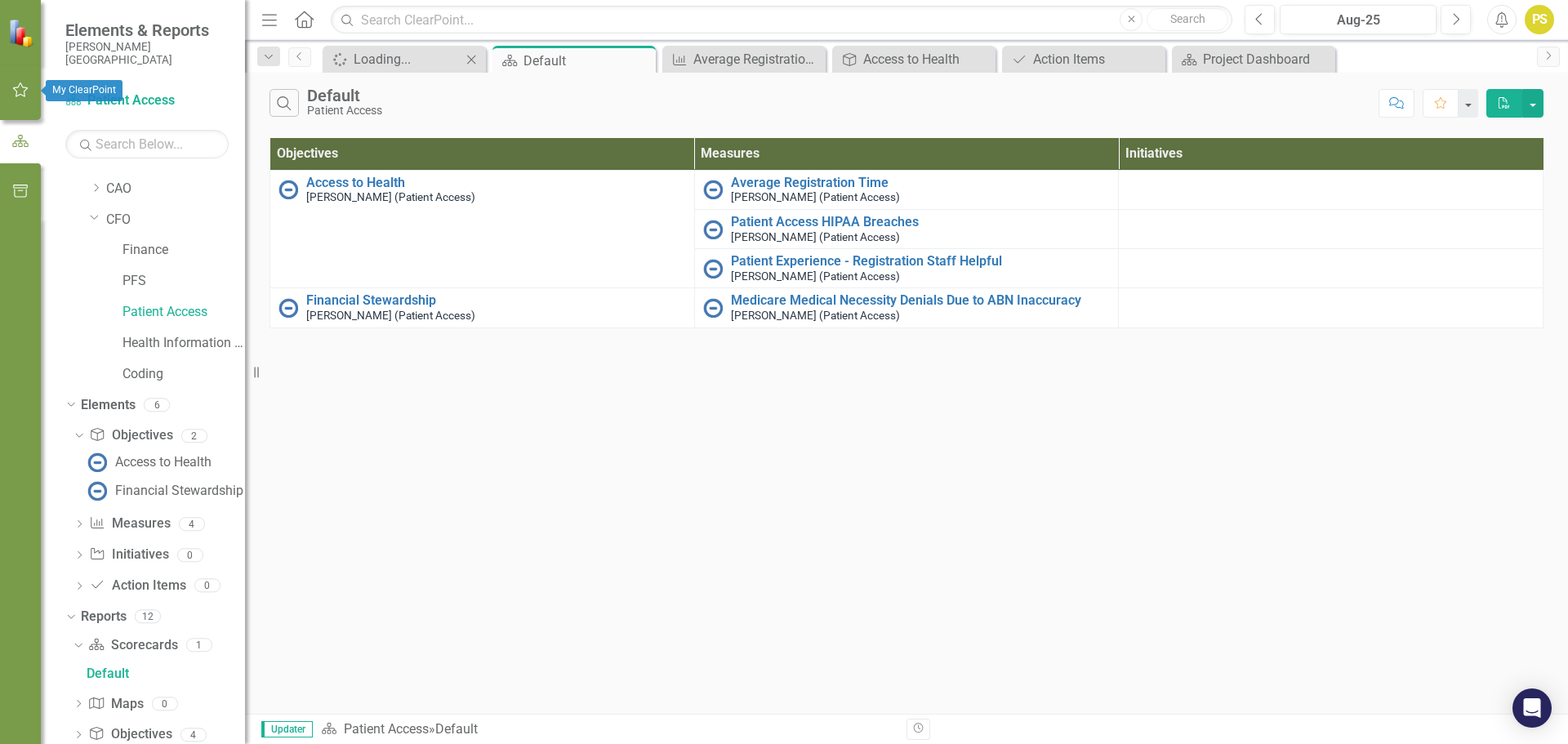
click at [14, 87] on icon "button" at bounding box center [21, 89] width 17 height 13
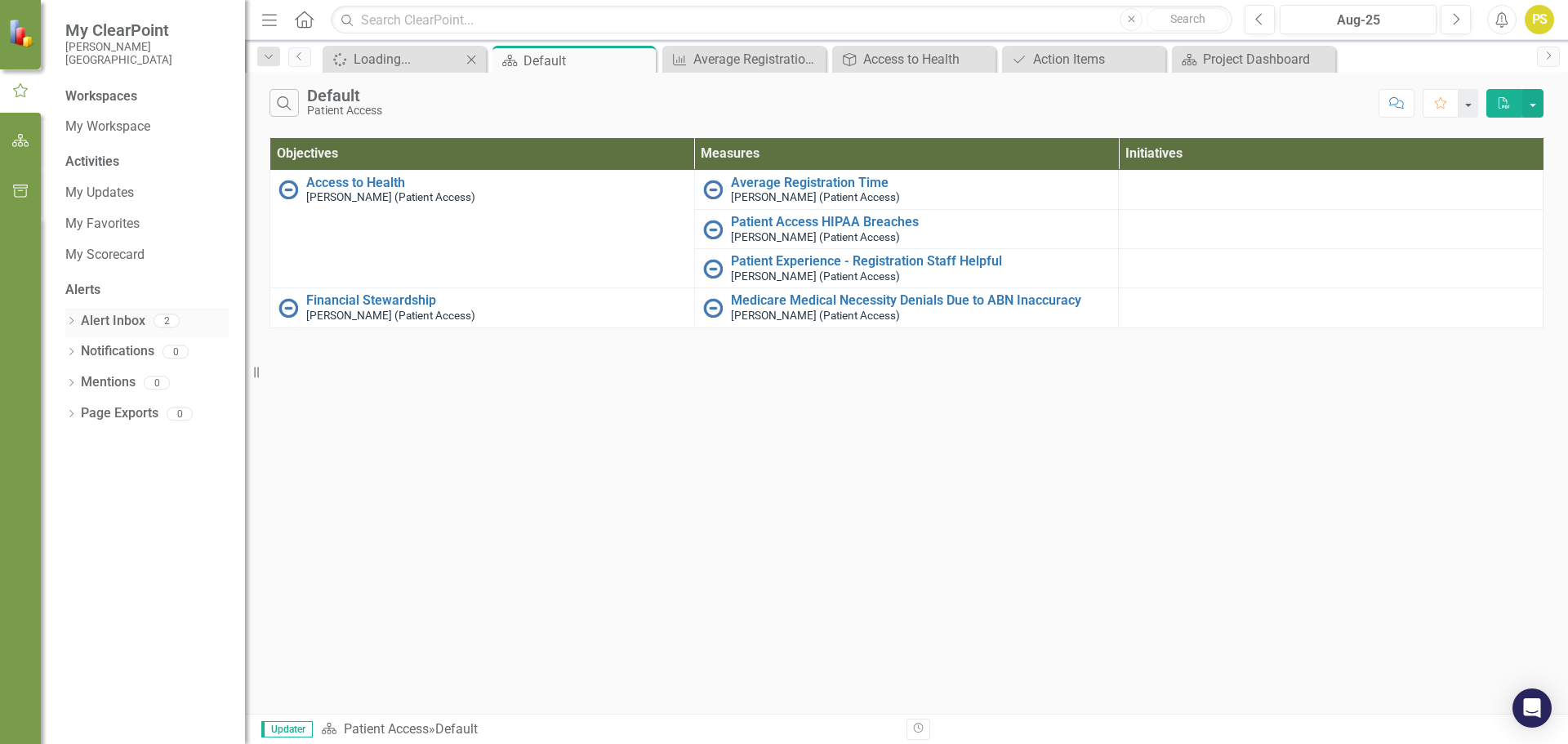
click at [80, 315] on div "Dropdown Alert Inbox 2" at bounding box center [147, 323] width 164 height 31
click at [69, 319] on icon "Dropdown" at bounding box center [71, 322] width 11 height 9
click at [178, 351] on div "Notification [DATE]-25 QAPI Updates Reminder" at bounding box center [150, 349] width 155 height 31
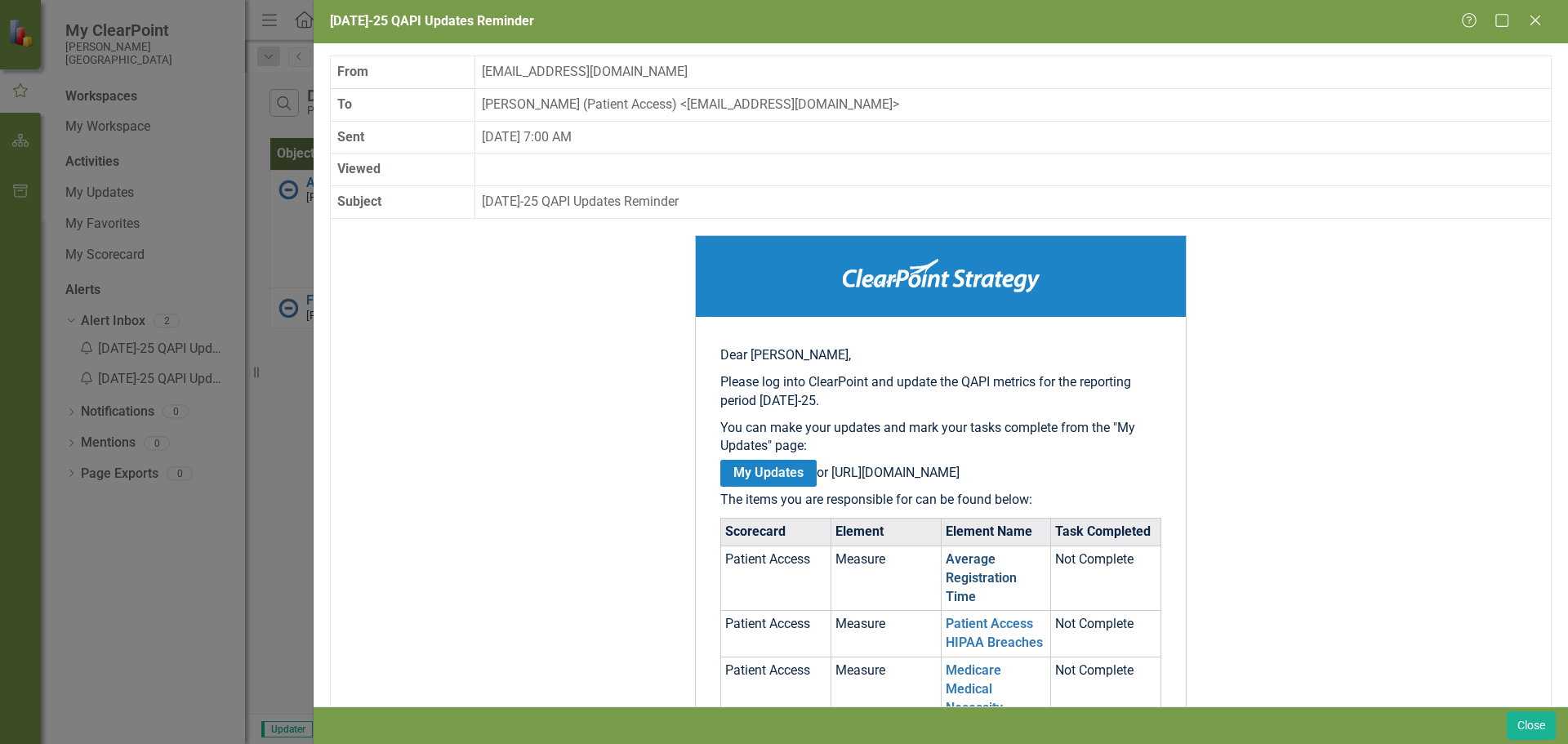
click at [979, 592] on link "Average Registration Time" at bounding box center [980, 577] width 71 height 53
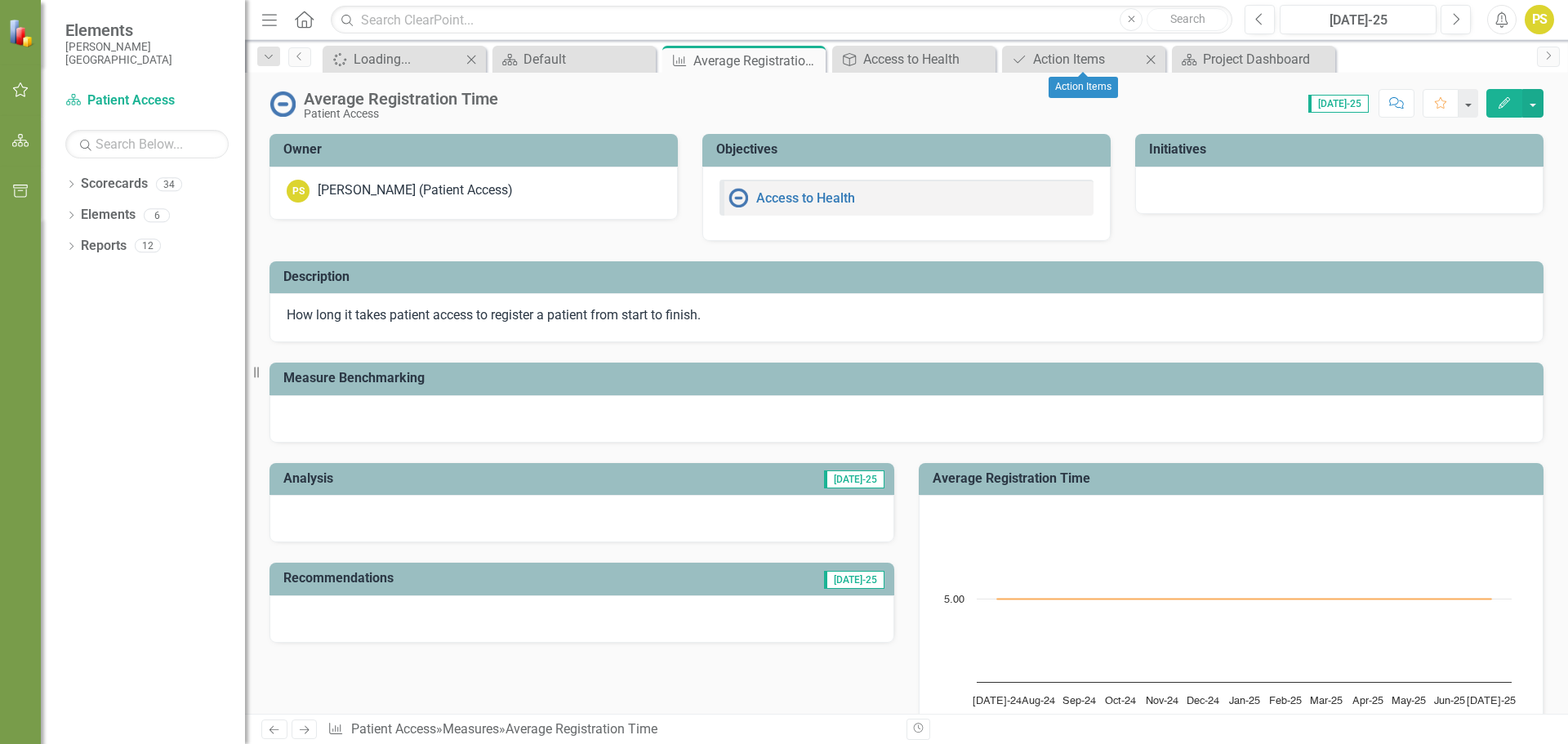
click at [1147, 53] on icon "Close" at bounding box center [1150, 59] width 17 height 13
drag, startPoint x: 1149, startPoint y: 55, endPoint x: 1065, endPoint y: 64, distance: 84.5
click at [0, 0] on icon "Close" at bounding box center [0, 0] width 0 height 0
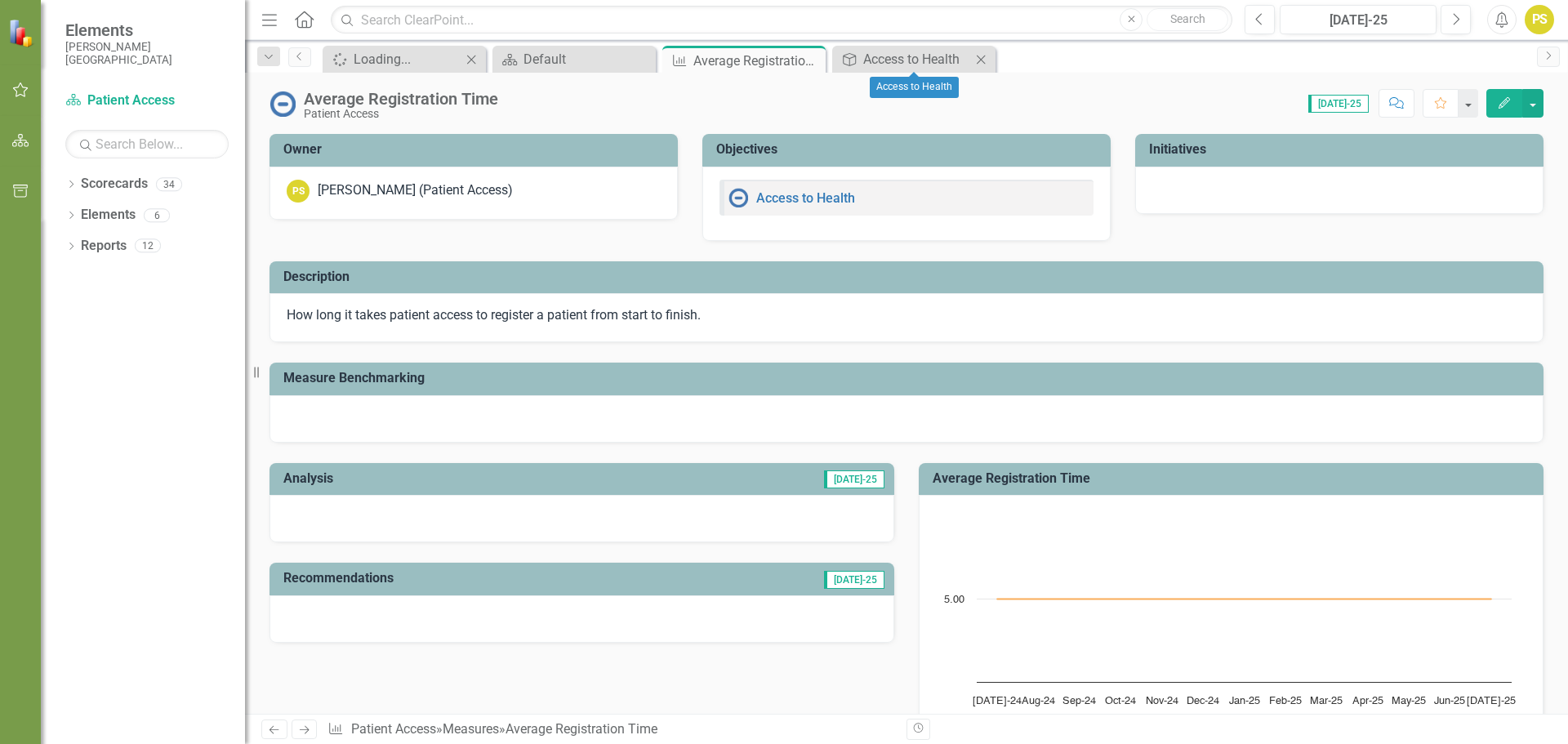
click at [980, 57] on icon "Close" at bounding box center [980, 59] width 17 height 13
click at [616, 66] on div "Default" at bounding box center [577, 59] width 108 height 20
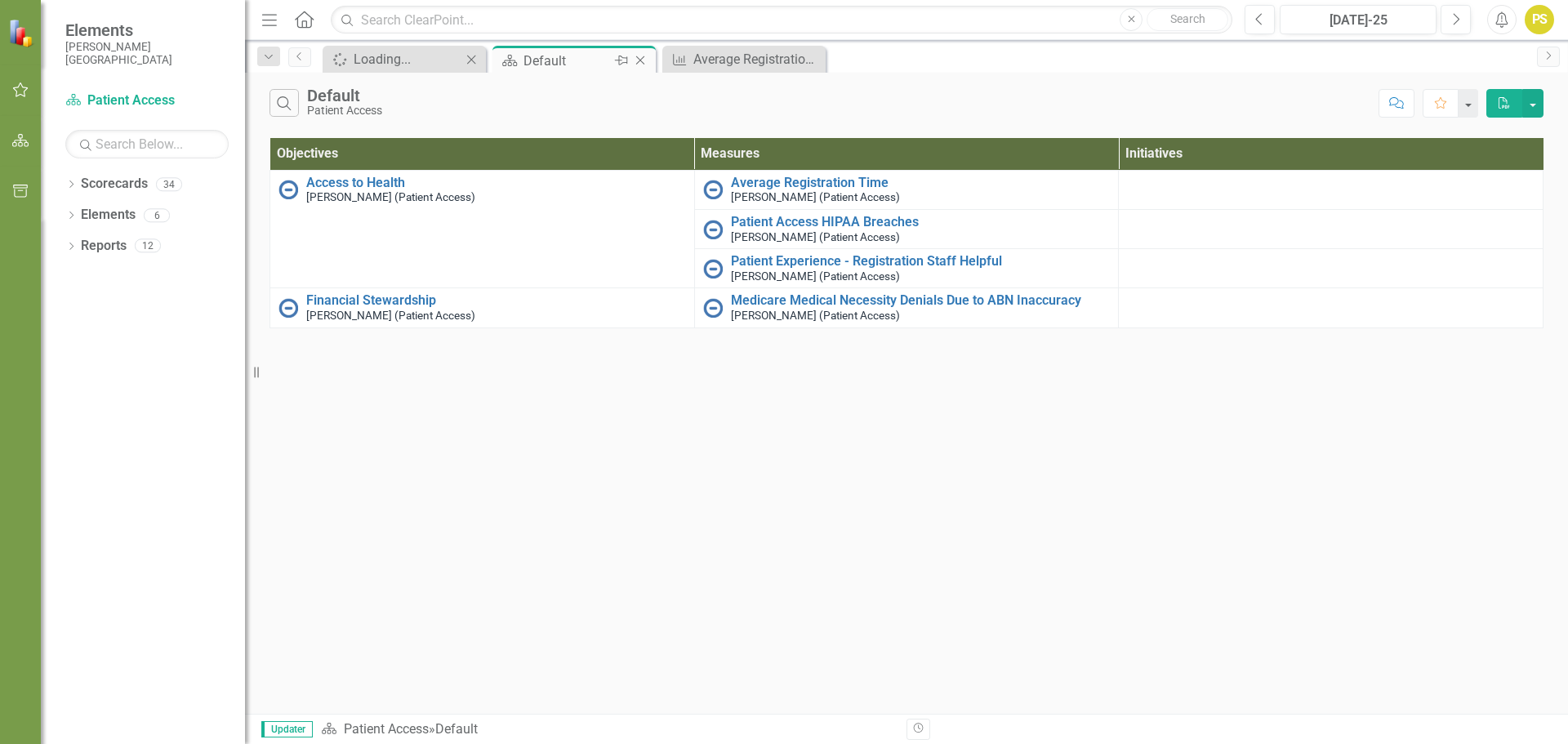
click at [642, 61] on icon "Close" at bounding box center [640, 60] width 17 height 13
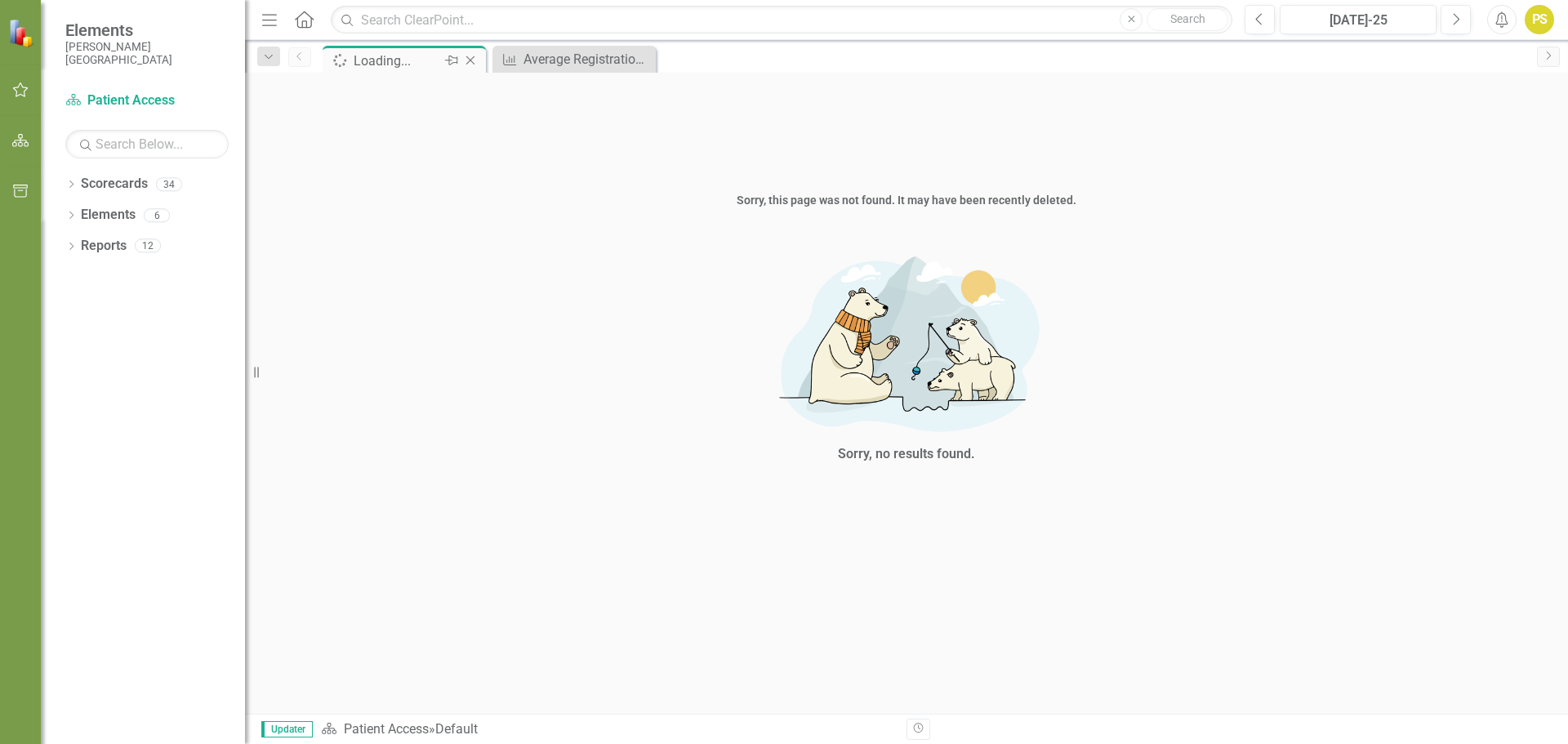
click at [474, 60] on icon "Close" at bounding box center [470, 60] width 17 height 13
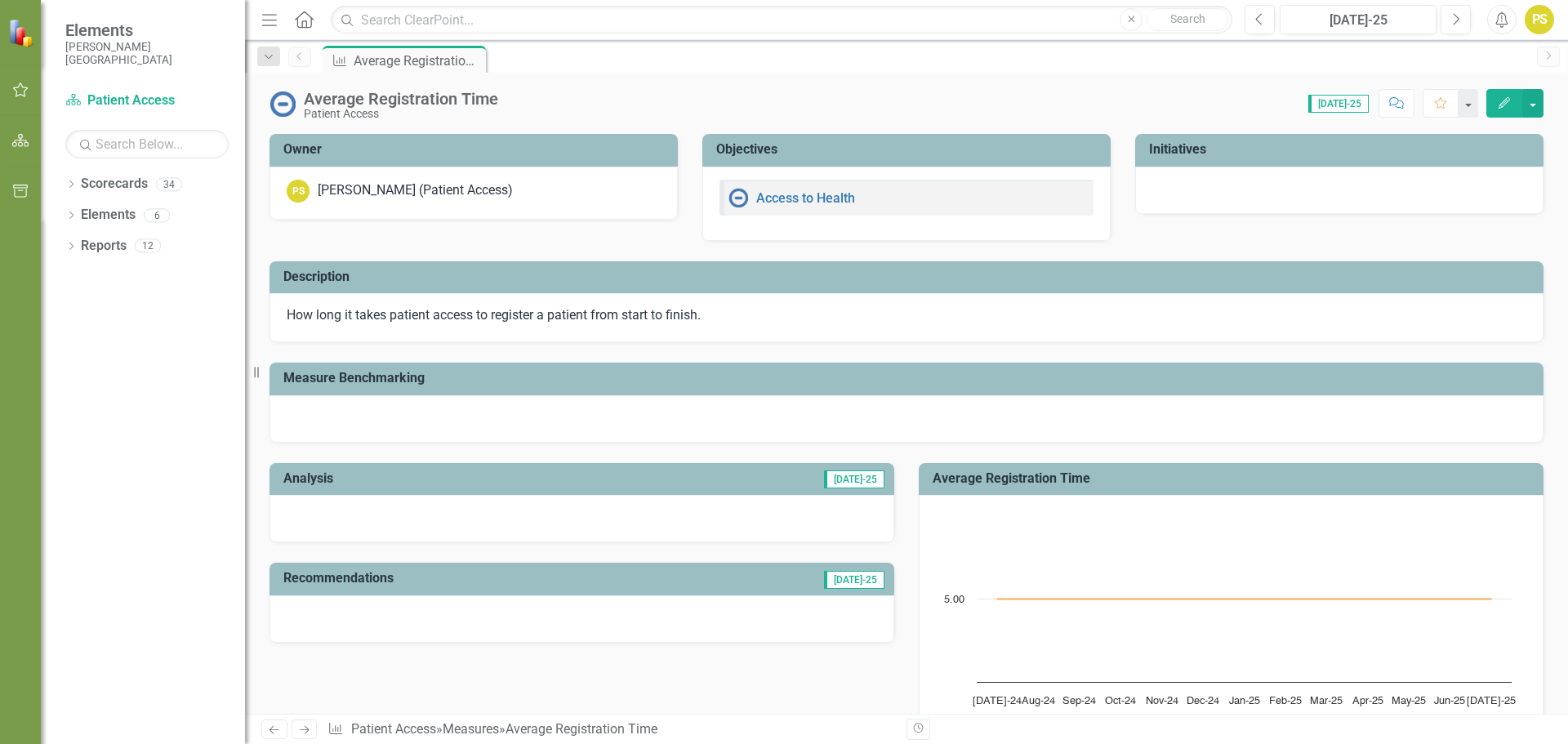
click at [850, 579] on span "[DATE]-25" at bounding box center [854, 580] width 60 height 18
click at [1538, 97] on button "button" at bounding box center [1533, 103] width 21 height 29
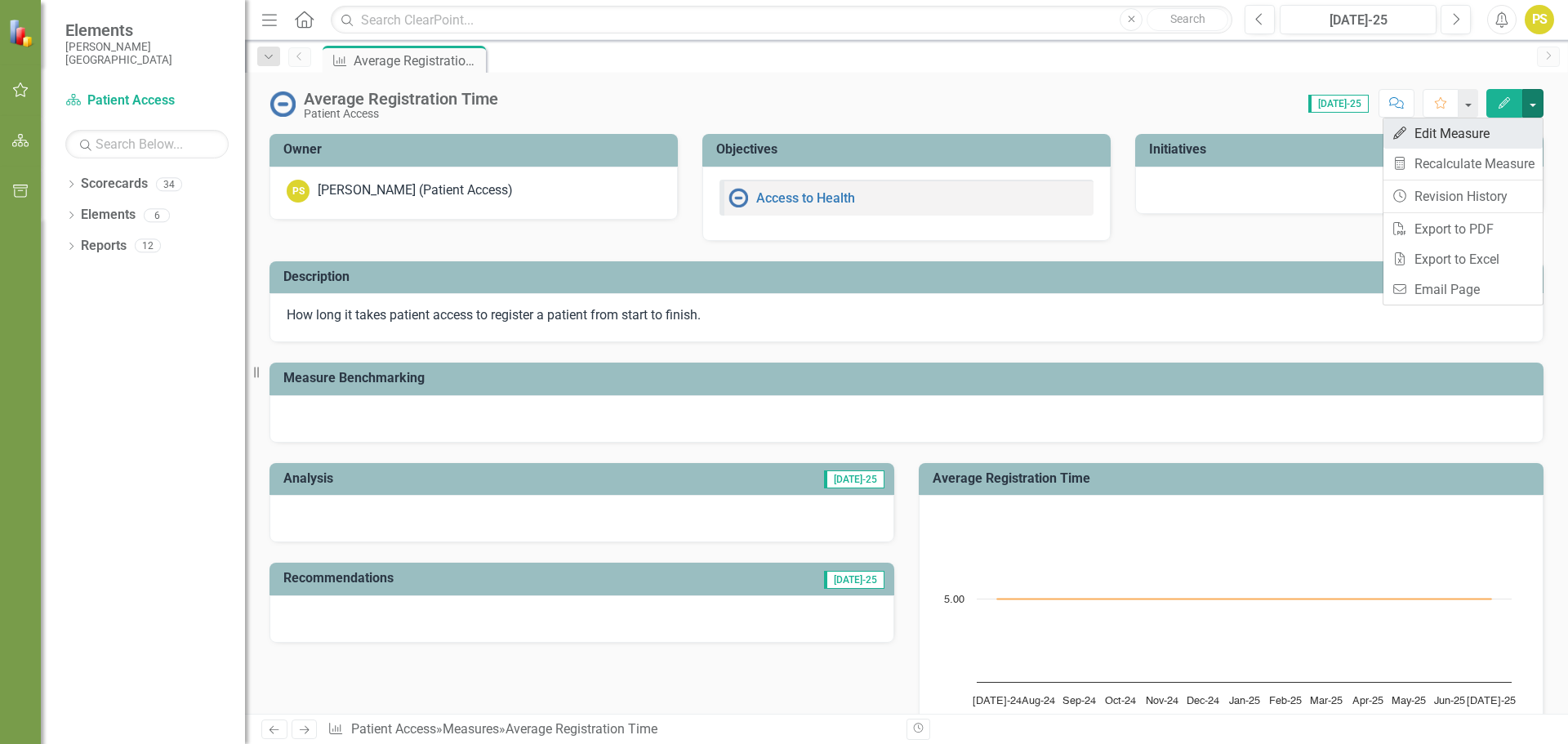
click at [1458, 128] on link "Edit Edit Measure" at bounding box center [1463, 133] width 159 height 31
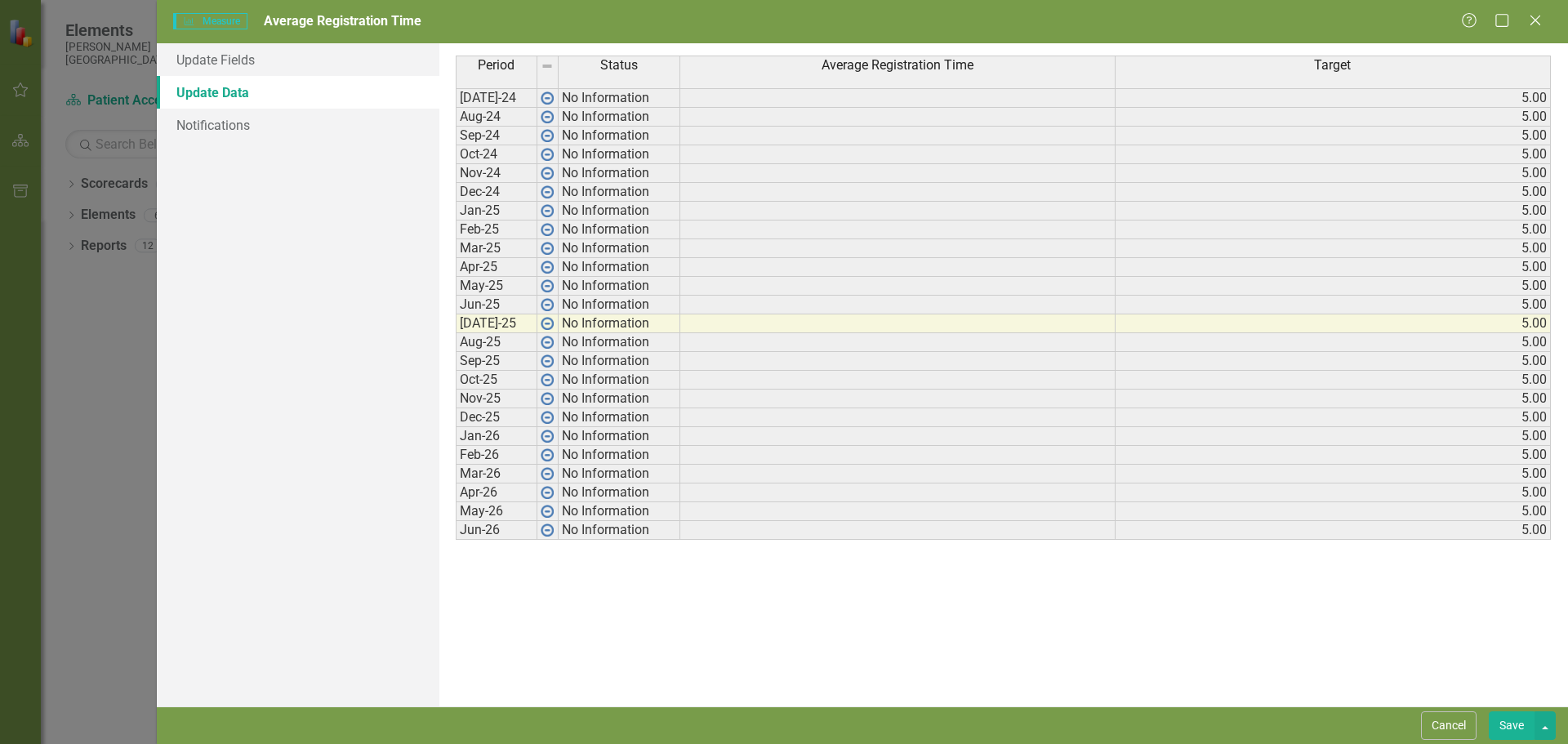
click at [456, 324] on div "Period Status [DATE]-24 No Information Aug-24 No Information Sep-24 No Informat…" at bounding box center [456, 297] width 0 height 484
click at [543, 322] on img at bounding box center [547, 323] width 13 height 13
click at [1062, 322] on td at bounding box center [898, 323] width 436 height 18
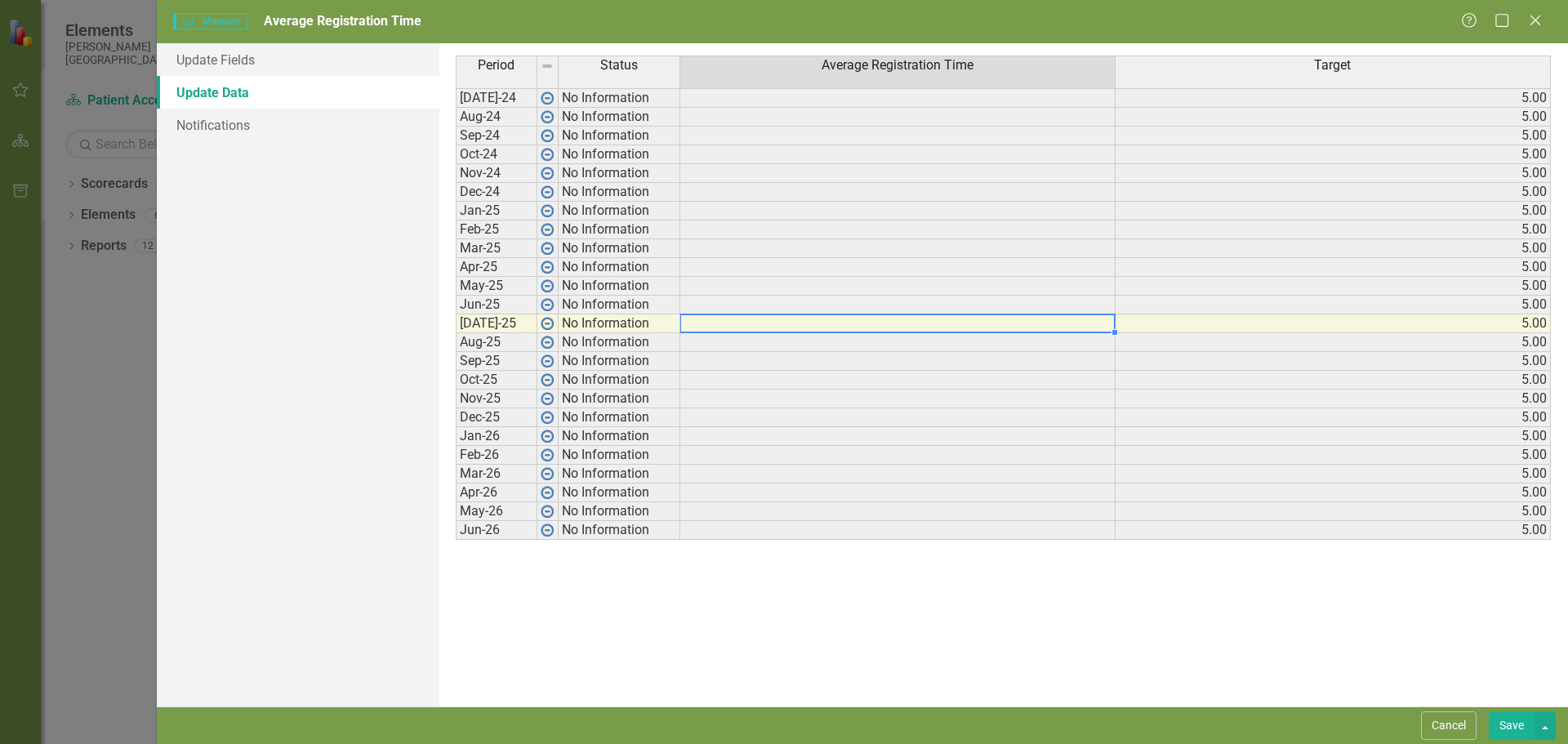
click at [1059, 322] on td at bounding box center [898, 323] width 436 height 18
click at [868, 193] on td at bounding box center [898, 191] width 436 height 18
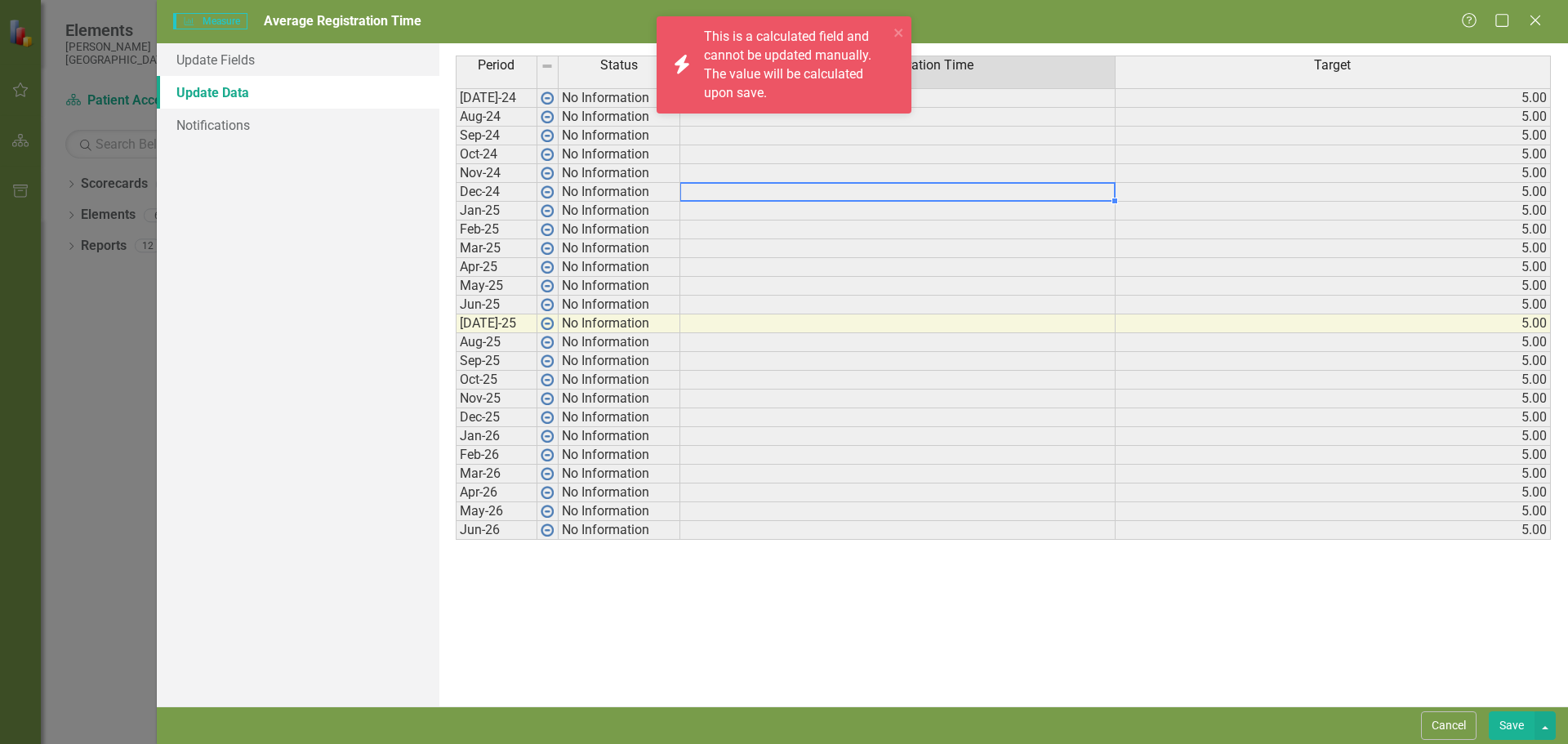
click at [531, 320] on td "[DATE]-25" at bounding box center [496, 323] width 81 height 18
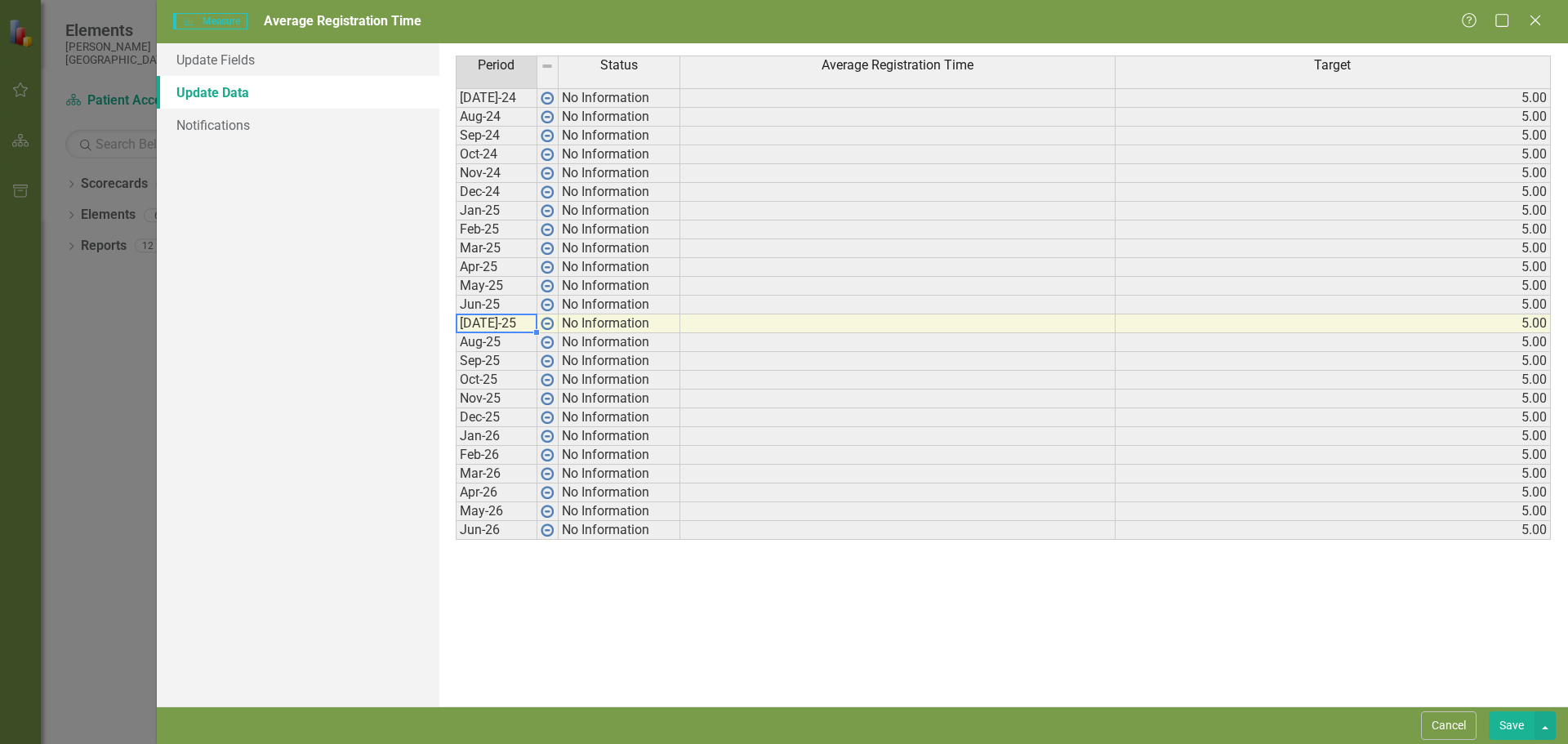
click at [567, 327] on td "No Information" at bounding box center [619, 323] width 122 height 18
click at [511, 322] on td "[DATE]-25" at bounding box center [496, 323] width 81 height 18
click at [507, 322] on td "[DATE]-25" at bounding box center [496, 323] width 81 height 18
click at [541, 325] on img at bounding box center [547, 323] width 13 height 13
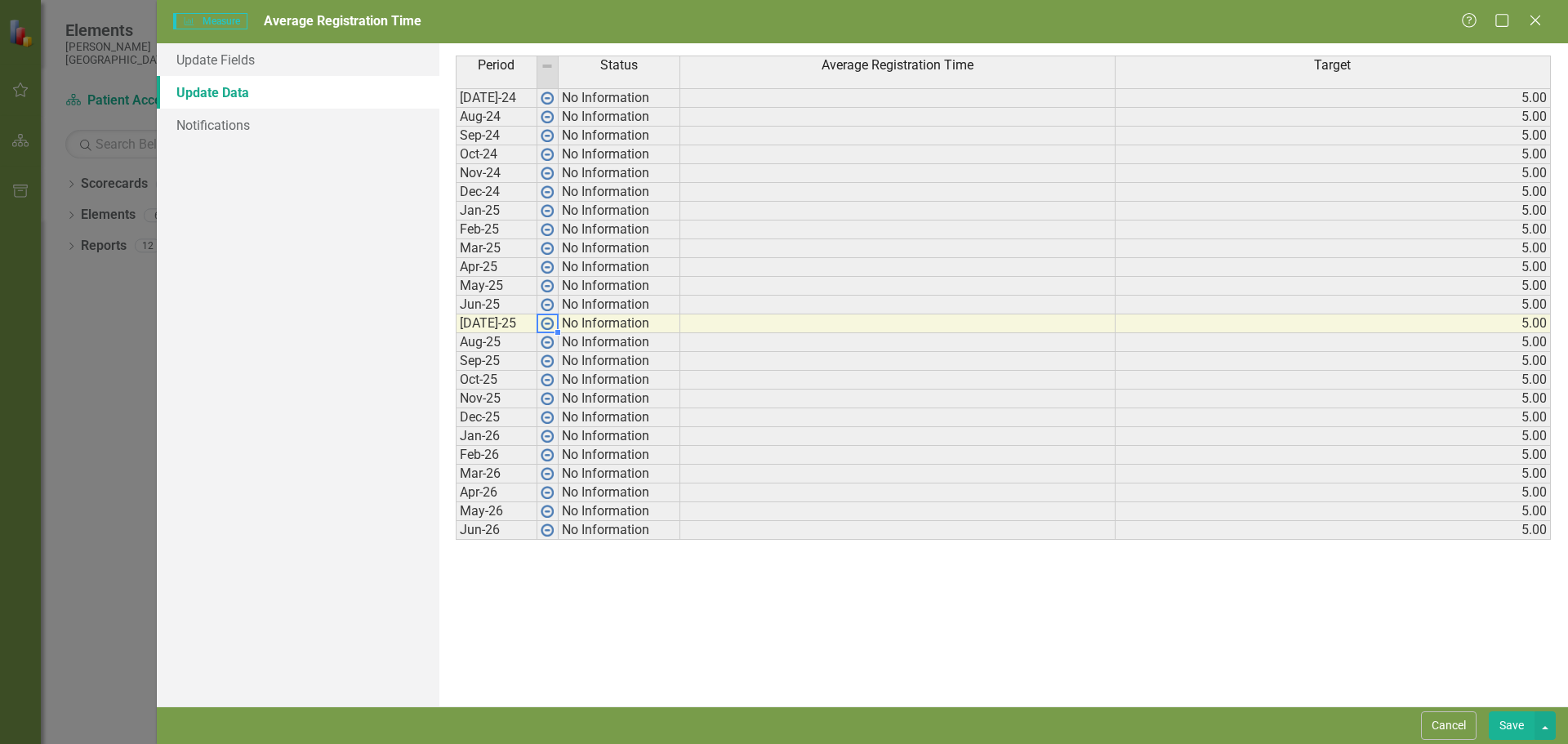
click at [541, 325] on img at bounding box center [547, 323] width 13 height 13
click at [540, 325] on img at bounding box center [547, 323] width 13 height 13
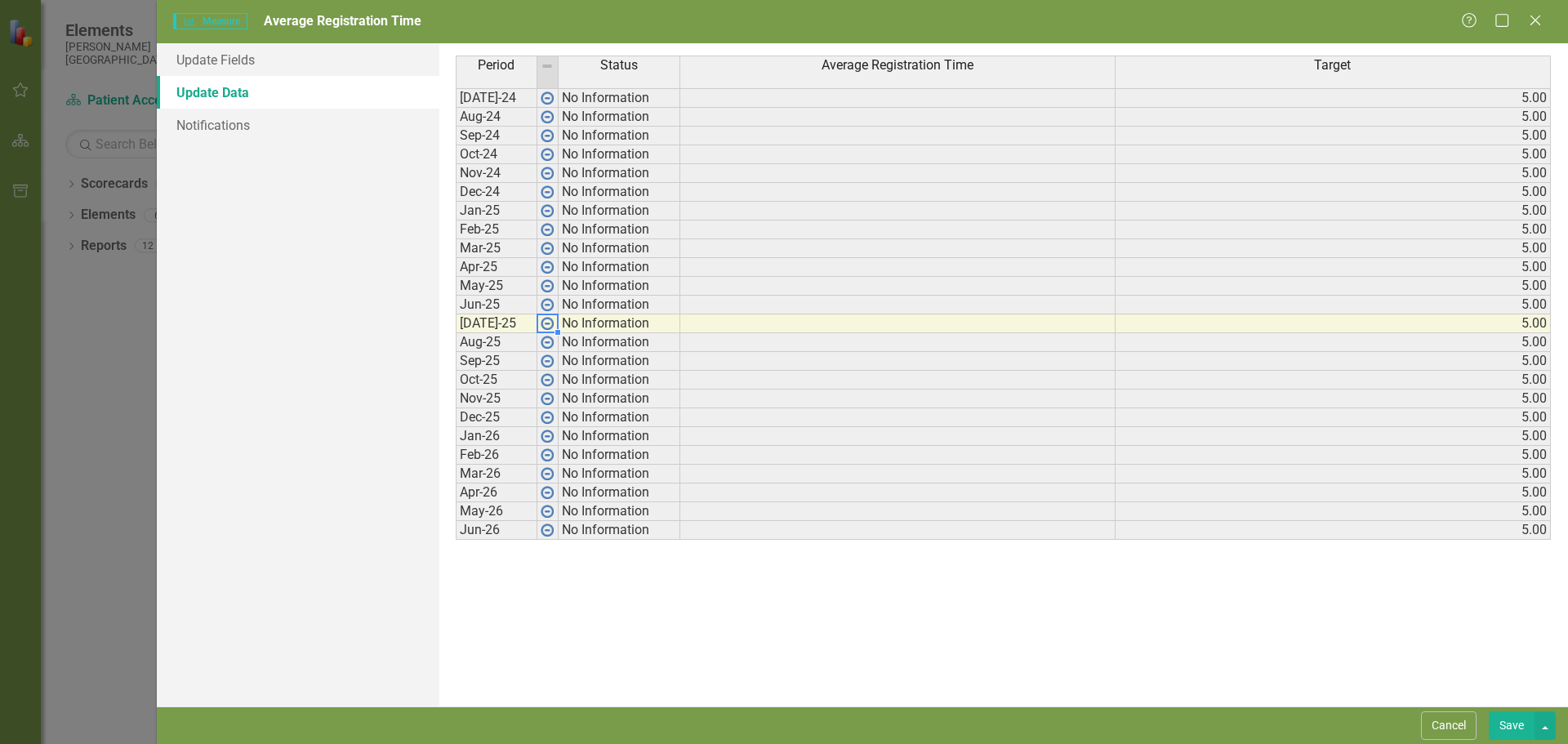
click at [612, 328] on td "No Information" at bounding box center [619, 323] width 122 height 18
click at [612, 327] on td "No Information" at bounding box center [619, 323] width 122 height 18
drag, startPoint x: 610, startPoint y: 323, endPoint x: 626, endPoint y: 309, distance: 21.3
click at [613, 315] on td "No Information" at bounding box center [619, 323] width 122 height 18
drag, startPoint x: 626, startPoint y: 309, endPoint x: 694, endPoint y: 338, distance: 73.9
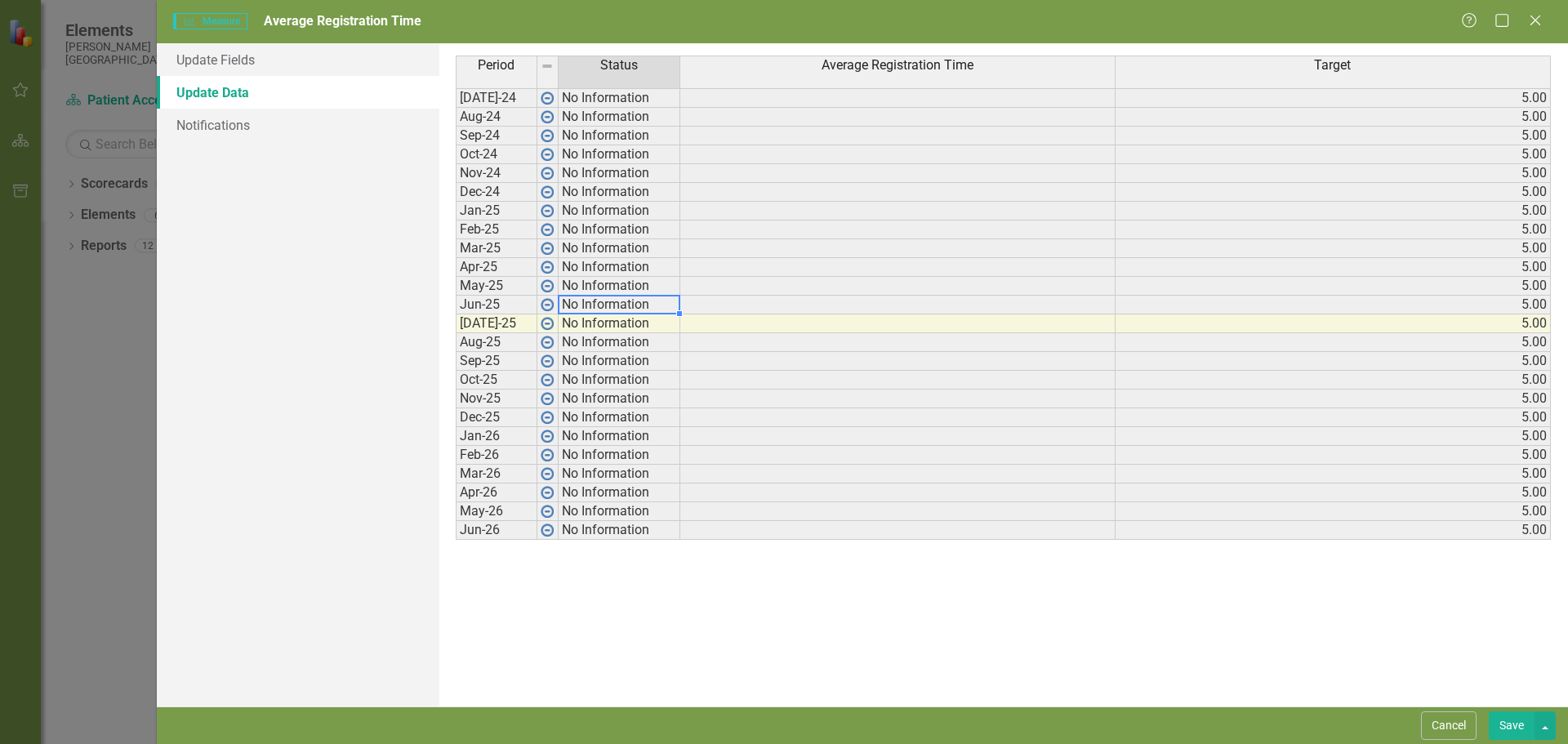
click at [631, 308] on td "No Information" at bounding box center [619, 304] width 122 height 18
click at [328, 57] on link "Update Fields" at bounding box center [297, 59] width 282 height 32
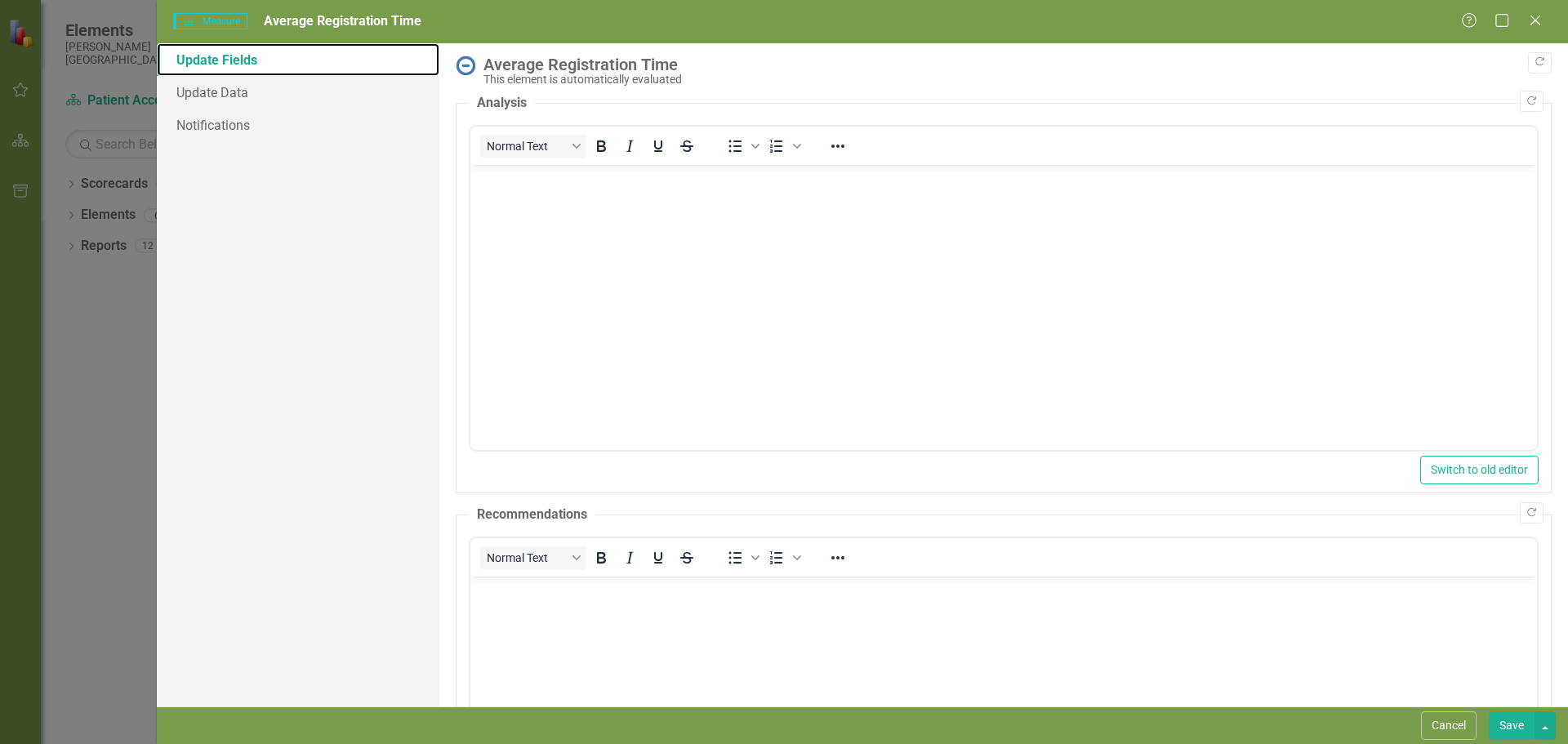
scroll to position [223, 0]
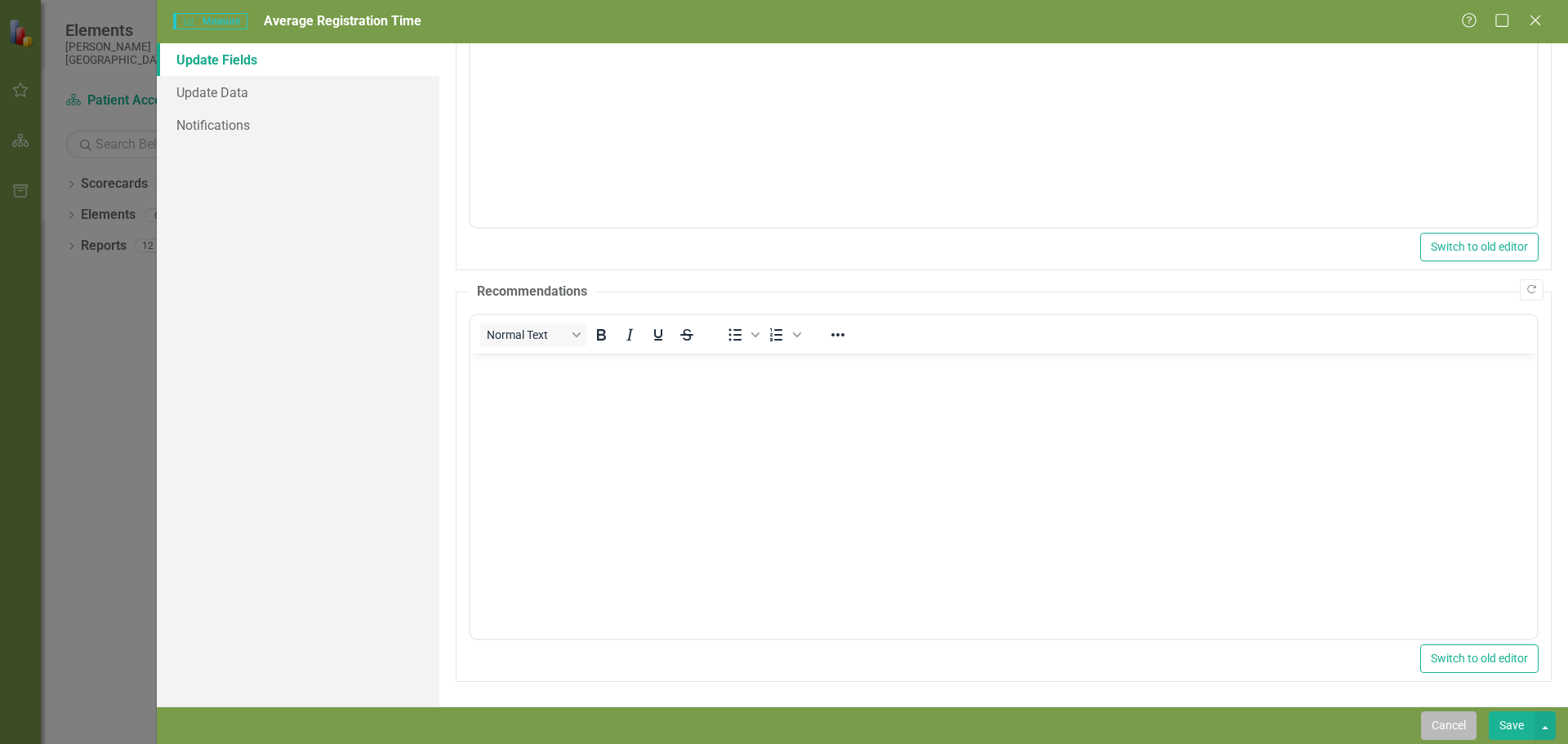
click at [1448, 728] on button "Cancel" at bounding box center [1448, 725] width 55 height 29
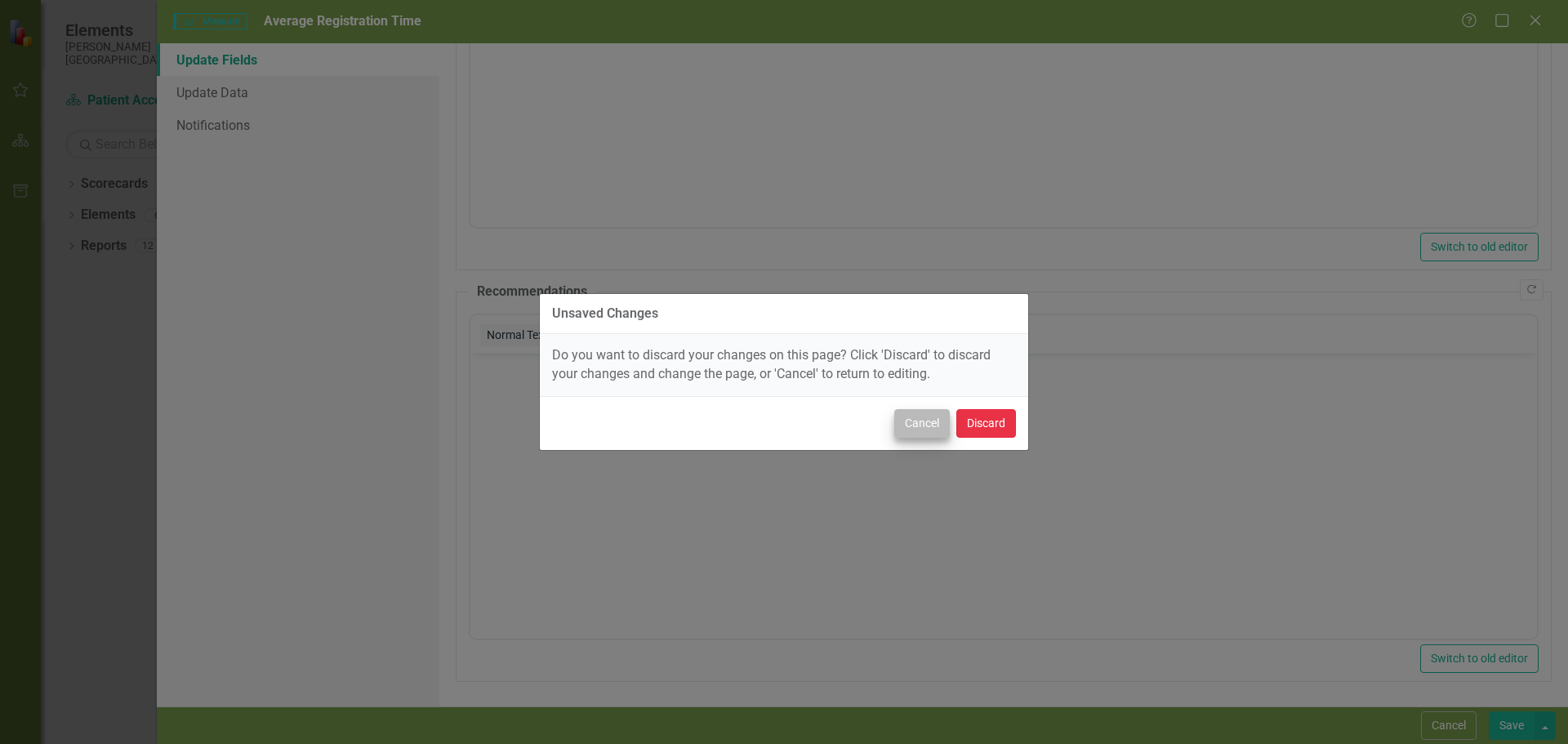
drag, startPoint x: 985, startPoint y: 430, endPoint x: 949, endPoint y: 421, distance: 37.1
click at [986, 428] on button "Discard" at bounding box center [986, 423] width 59 height 29
